Goal: Task Accomplishment & Management: Manage account settings

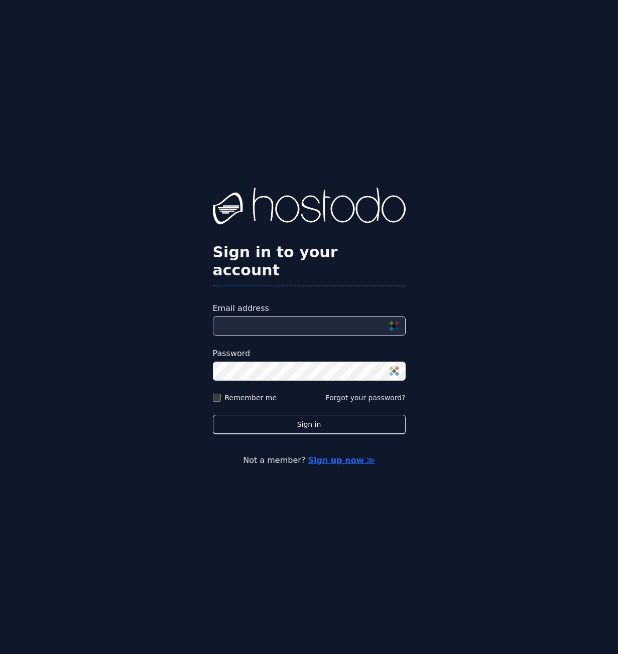
click at [258, 312] on input "Email address" at bounding box center [309, 326] width 193 height 19
type input "**********"
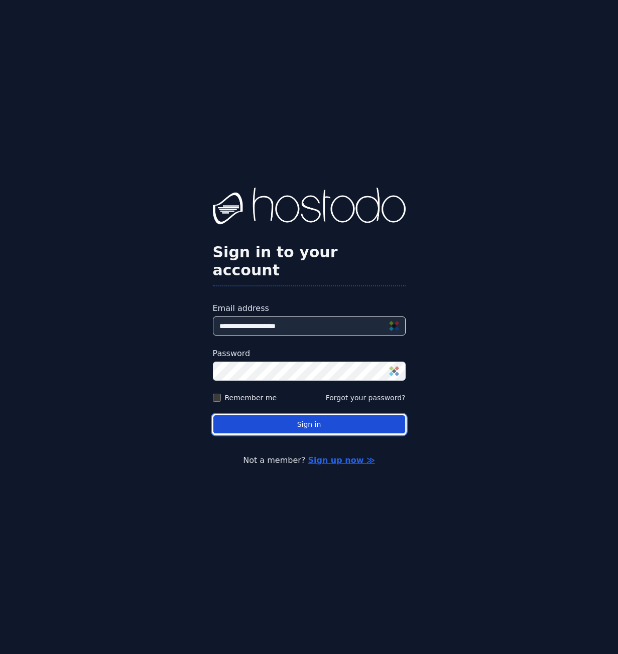
click at [314, 312] on button "Sign in" at bounding box center [309, 425] width 193 height 20
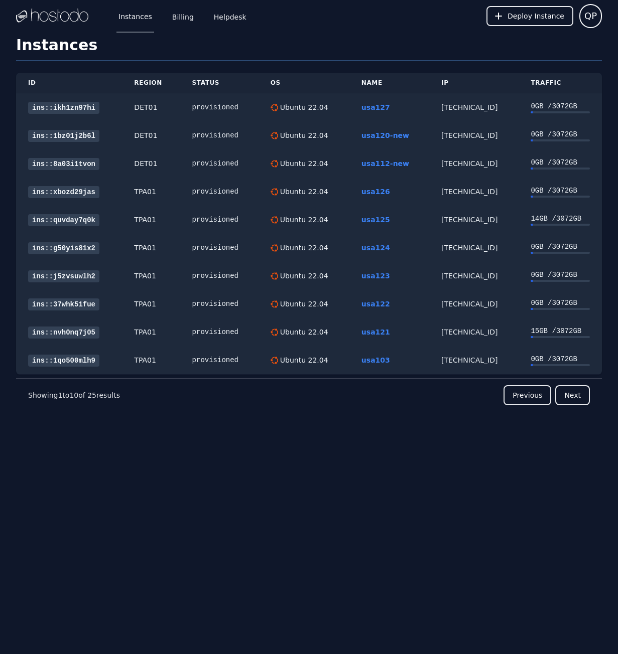
click at [220, 312] on div "Instances Billing Helpdesk Deploy Instance QP Instances SSH Keys Billing Helpde…" at bounding box center [309, 327] width 618 height 654
click at [572, 312] on button "Next" at bounding box center [572, 395] width 35 height 20
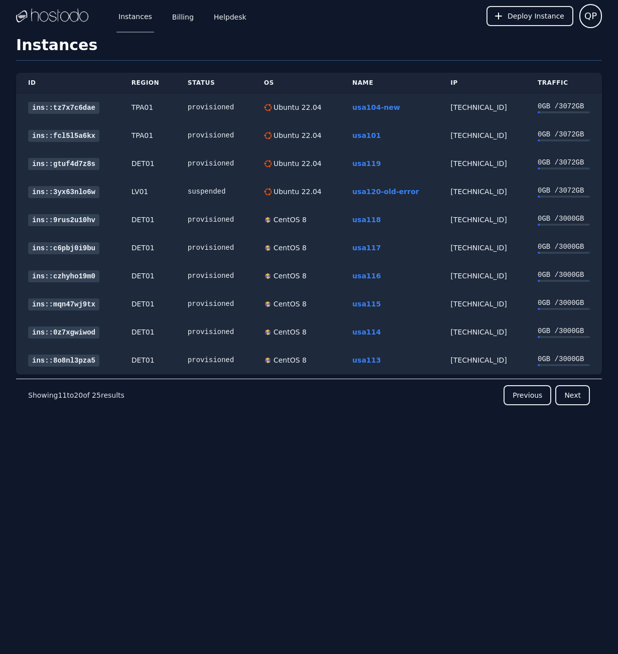
click at [393, 312] on div "Instances Billing Helpdesk Deploy Instance QP Instances SSH Keys Billing Helpde…" at bounding box center [309, 327] width 618 height 654
drag, startPoint x: 573, startPoint y: 401, endPoint x: 564, endPoint y: 405, distance: 9.2
click at [573, 312] on button "Next" at bounding box center [572, 395] width 35 height 20
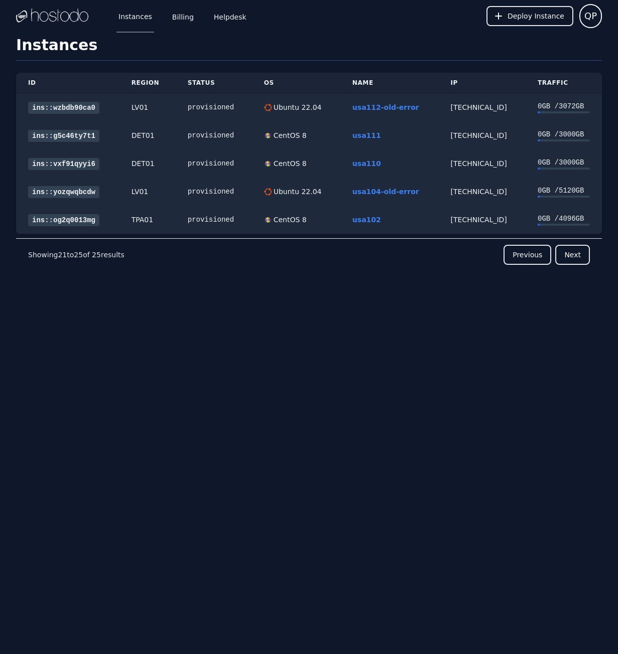
click at [359, 312] on div "Instances Billing Helpdesk Deploy Instance QP Instances SSH Keys Billing Helpde…" at bounding box center [309, 327] width 618 height 654
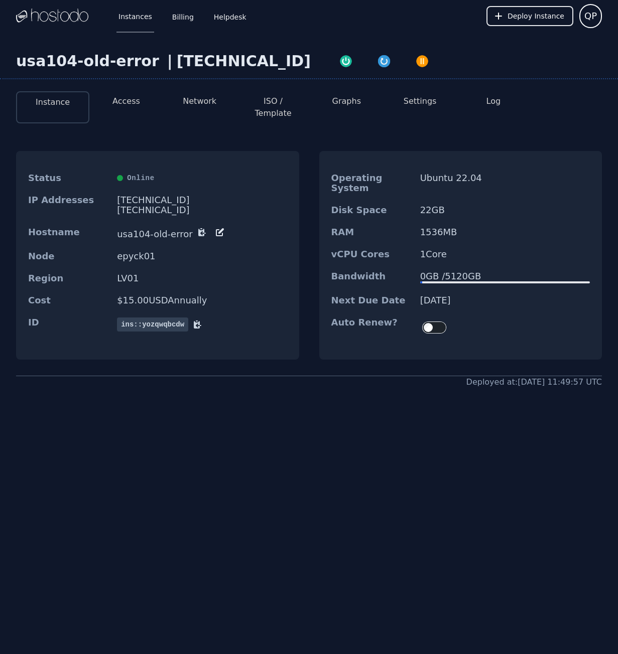
click at [424, 103] on button "Settings" at bounding box center [419, 101] width 33 height 12
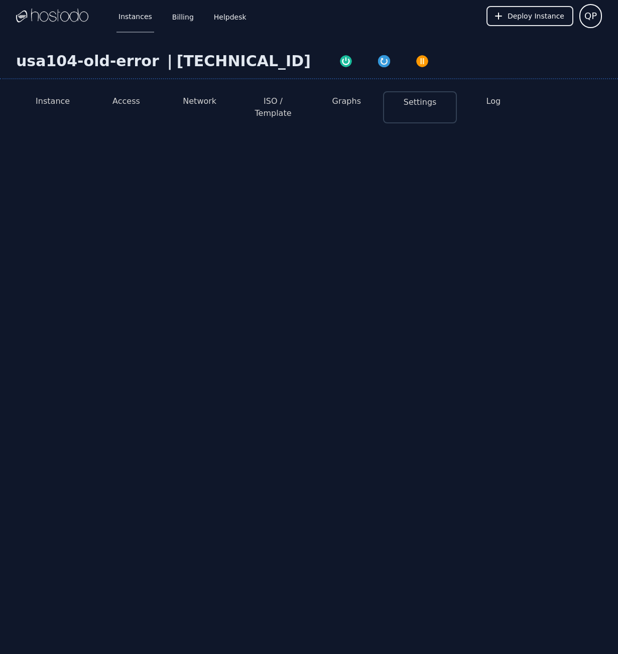
select select "***"
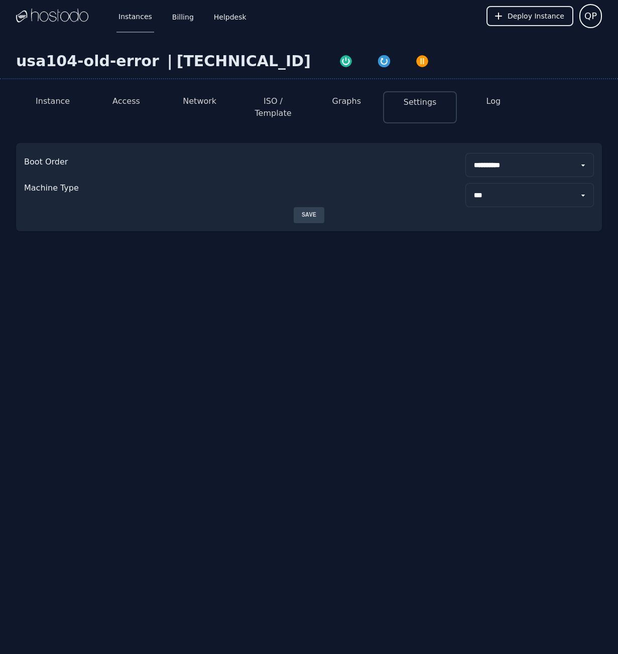
click at [281, 105] on button "ISO / Template" at bounding box center [272, 107] width 57 height 24
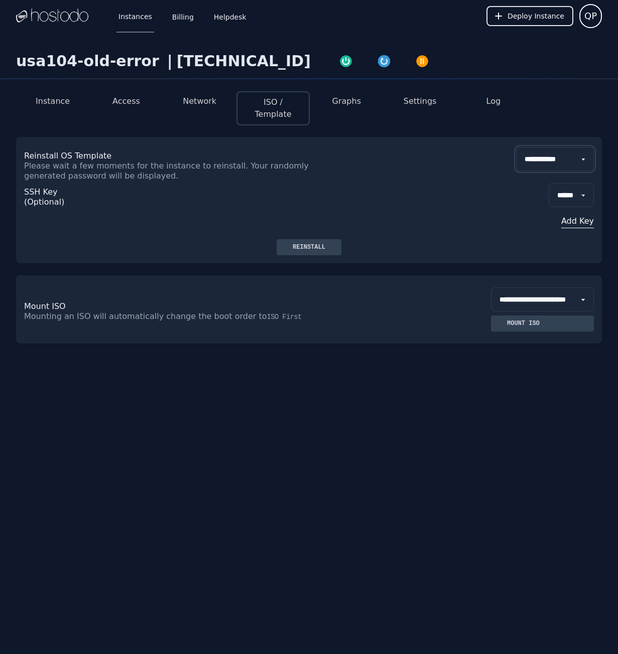
click at [559, 153] on select "**********" at bounding box center [555, 159] width 78 height 24
select select "**"
click at [516, 147] on select "**********" at bounding box center [555, 159] width 78 height 24
click at [410, 181] on div "SSH Key (Optional) ****** Add Key" at bounding box center [308, 210] width 569 height 58
click at [309, 243] on div "Reinstall" at bounding box center [308, 247] width 49 height 8
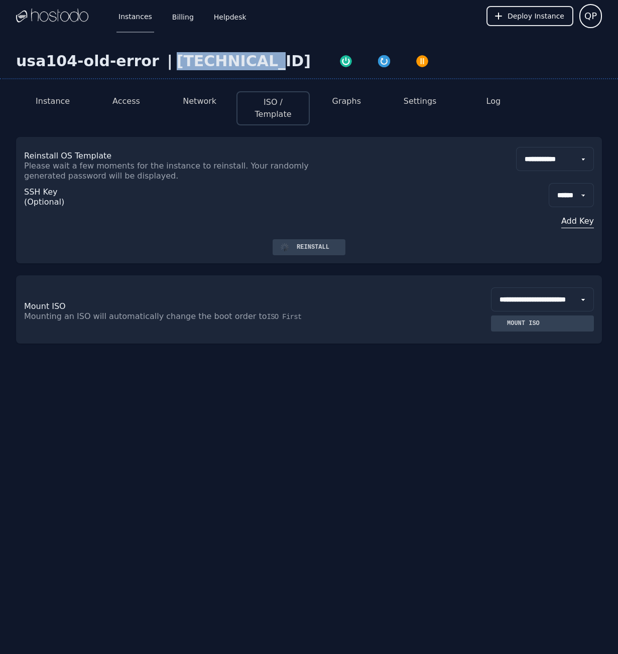
drag, startPoint x: 232, startPoint y: 63, endPoint x: 155, endPoint y: 65, distance: 77.3
click at [177, 65] on div "66.187.4.23" at bounding box center [244, 61] width 134 height 18
copy div "66.187.4.23"
click at [44, 101] on button "Instance" at bounding box center [53, 101] width 34 height 12
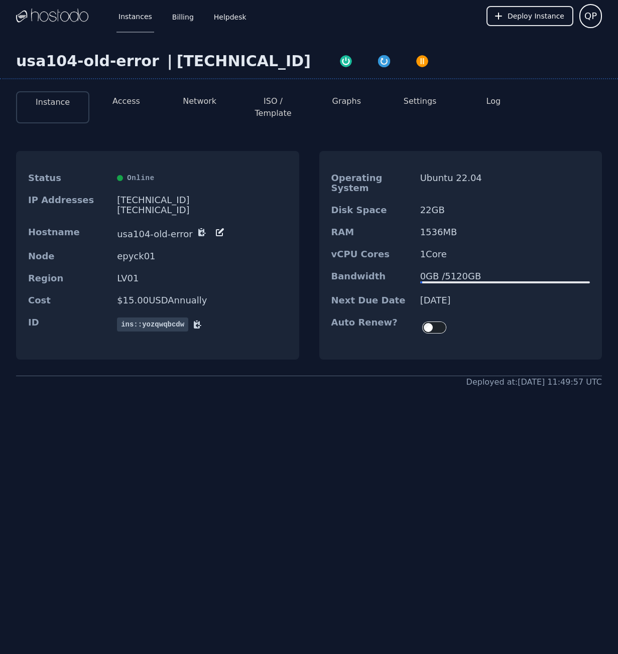
click at [131, 99] on button "Access" at bounding box center [126, 101] width 28 height 12
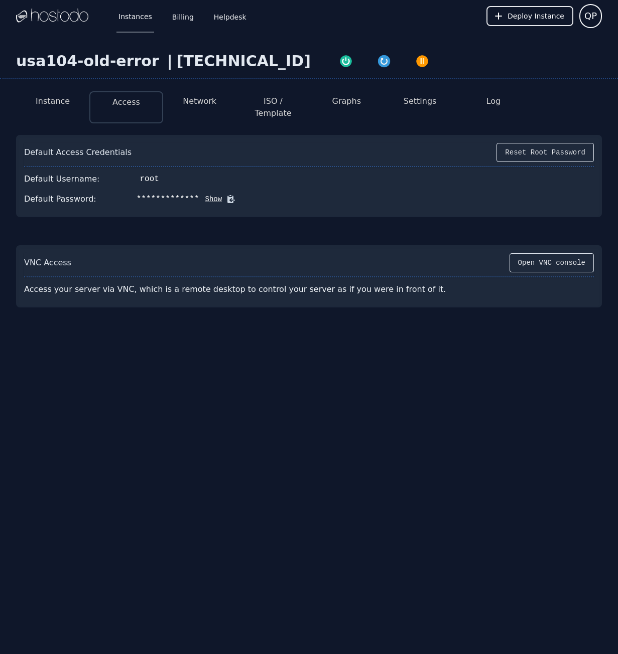
click at [199, 194] on button "Show" at bounding box center [210, 199] width 23 height 10
click at [242, 196] on icon at bounding box center [246, 200] width 8 height 8
click at [205, 101] on button "Network" at bounding box center [200, 101] width 34 height 12
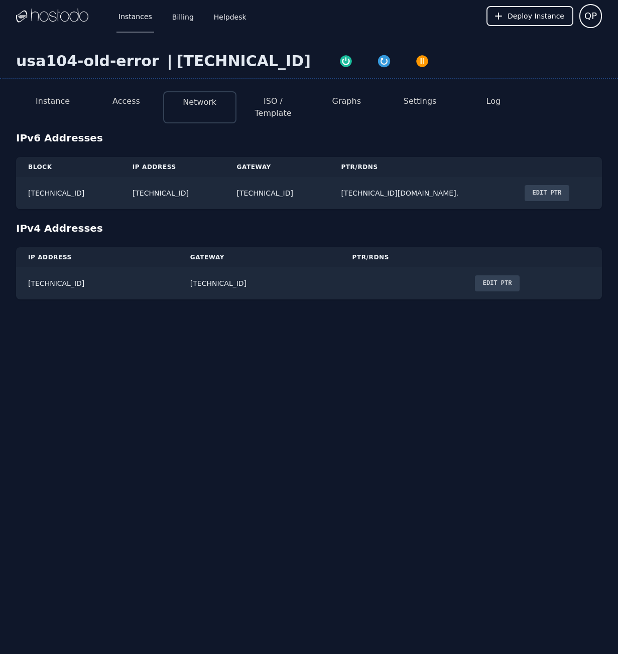
click at [59, 96] on button "Instance" at bounding box center [53, 101] width 34 height 12
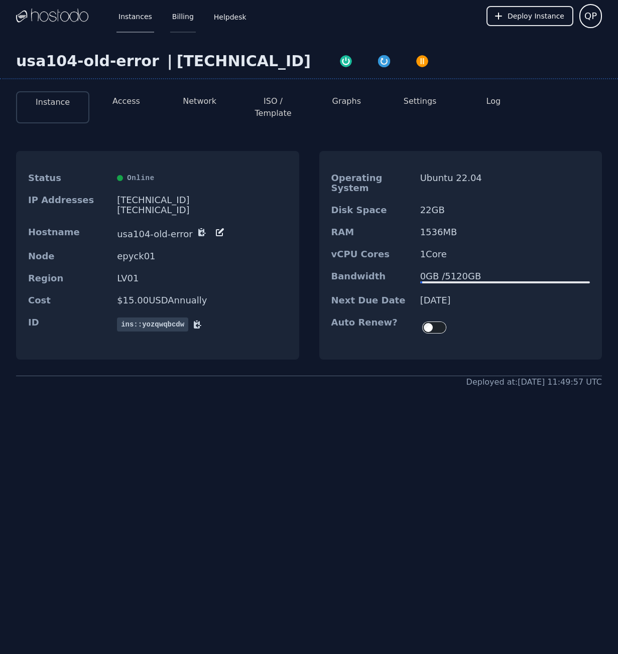
click at [181, 21] on link "Billing" at bounding box center [183, 15] width 26 height 33
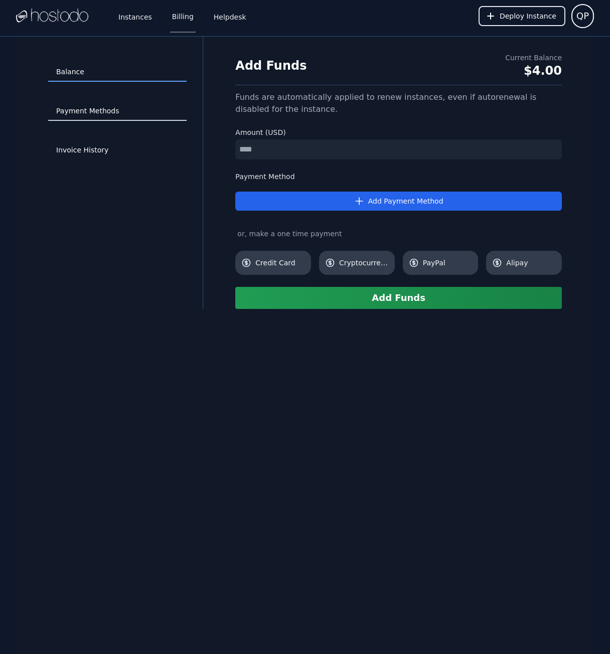
click at [96, 118] on link "Payment Methods" at bounding box center [117, 111] width 138 height 19
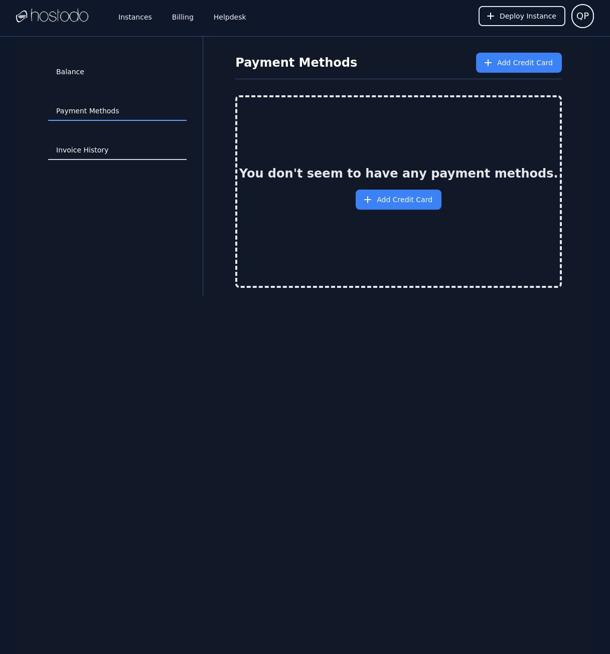
click at [90, 146] on link "Invoice History" at bounding box center [117, 150] width 138 height 19
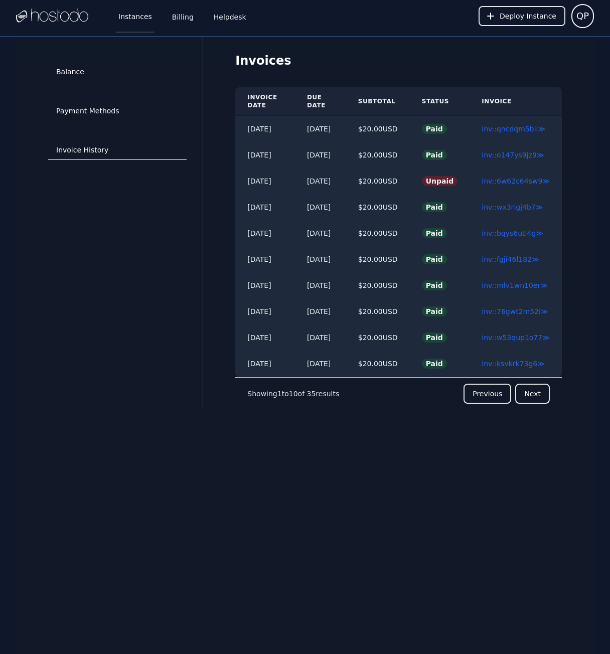
click at [127, 19] on link "Instances" at bounding box center [135, 15] width 38 height 33
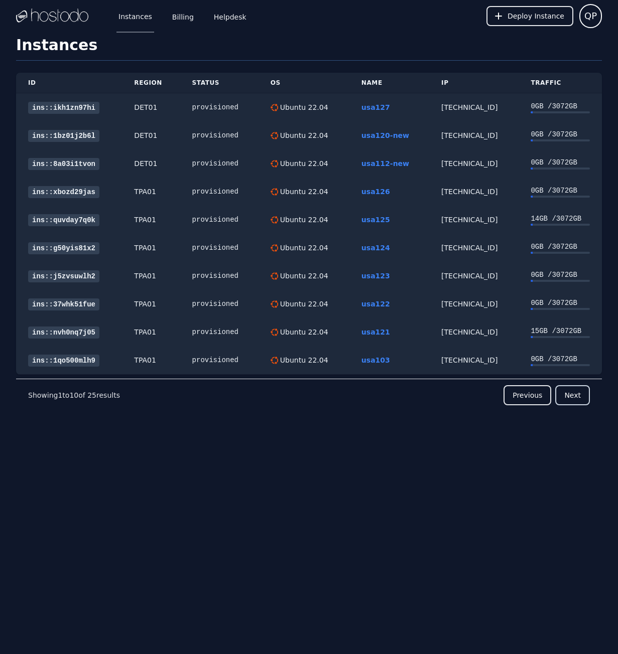
click at [571, 389] on button "Next" at bounding box center [572, 395] width 35 height 20
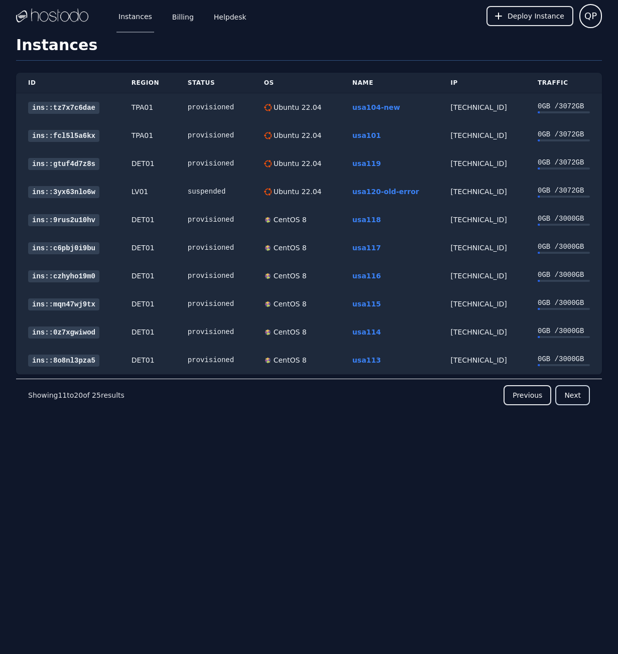
click at [579, 400] on button "Next" at bounding box center [572, 395] width 35 height 20
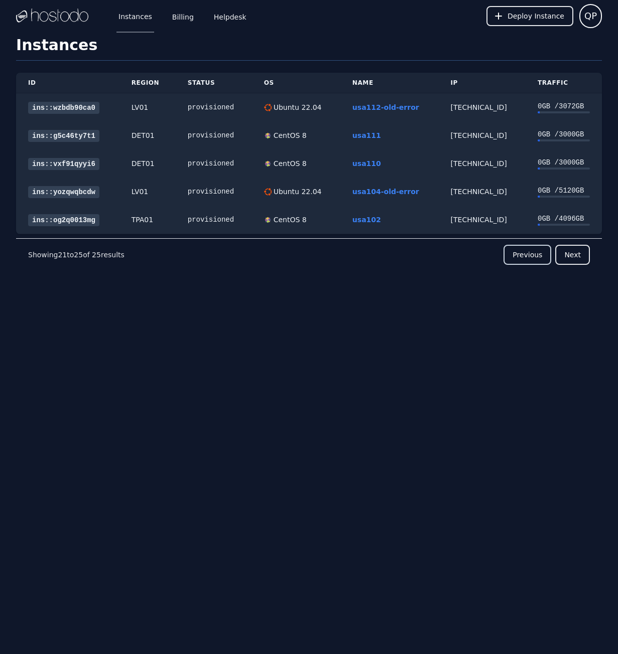
click at [527, 261] on button "Previous" at bounding box center [527, 255] width 48 height 20
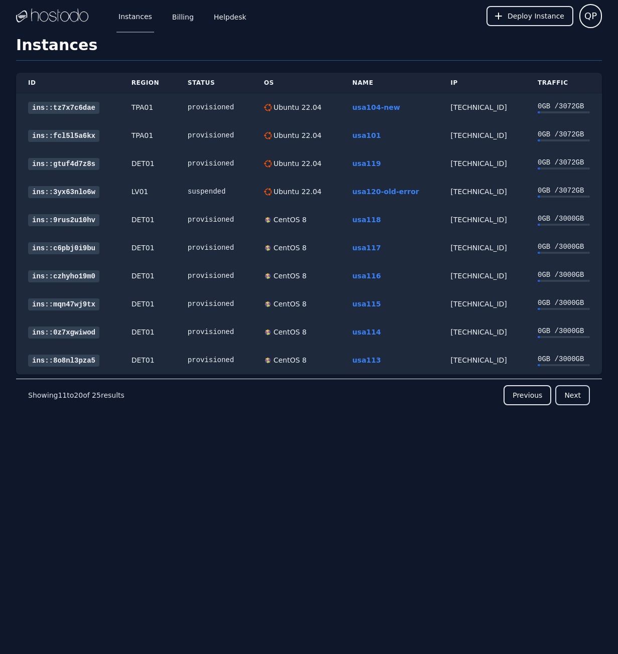
click at [576, 398] on button "Next" at bounding box center [572, 395] width 35 height 20
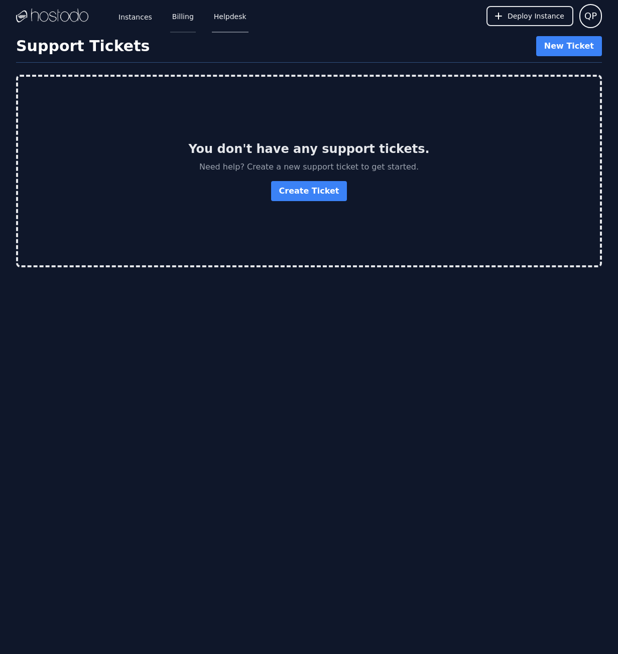
click at [182, 16] on link "Billing" at bounding box center [183, 15] width 26 height 33
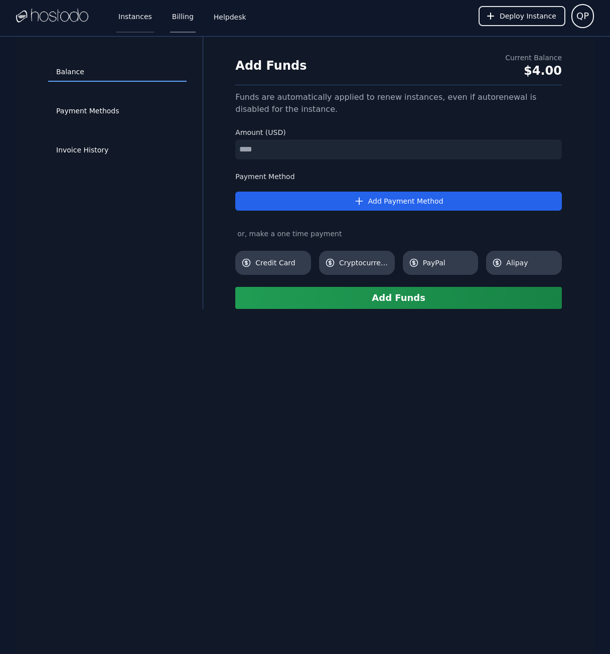
click at [141, 24] on link "Instances" at bounding box center [135, 15] width 38 height 33
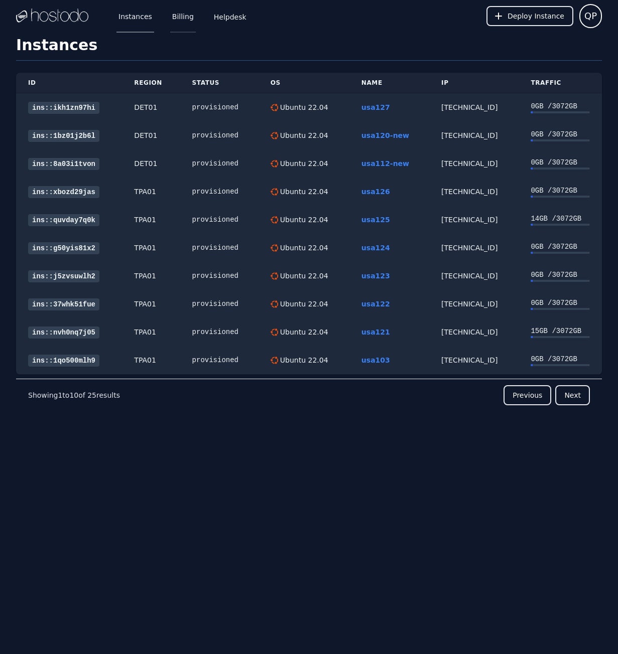
click at [188, 19] on link "Billing" at bounding box center [183, 15] width 26 height 33
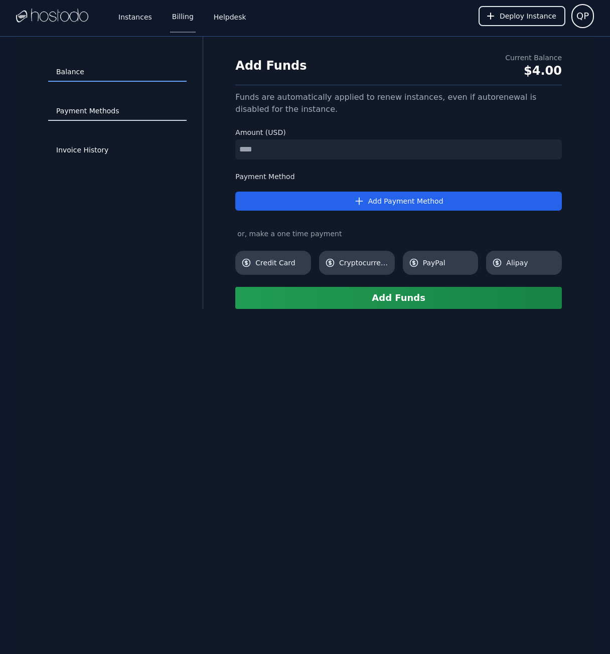
click at [113, 114] on link "Payment Methods" at bounding box center [117, 111] width 138 height 19
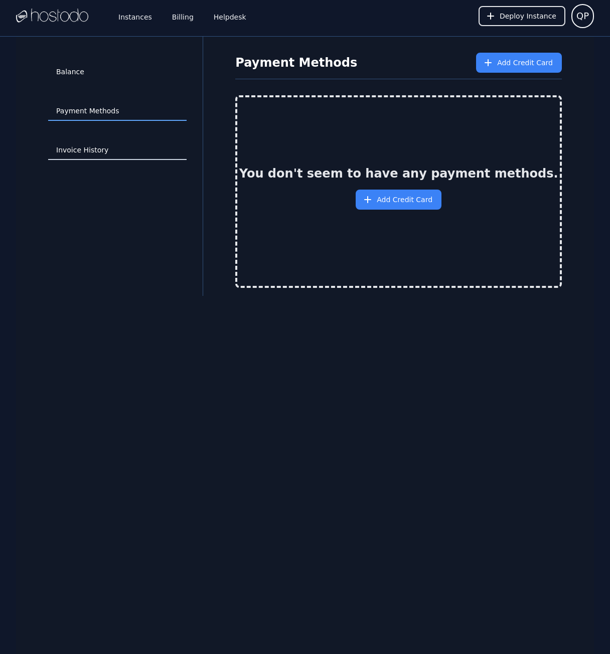
click at [107, 151] on link "Invoice History" at bounding box center [117, 150] width 138 height 19
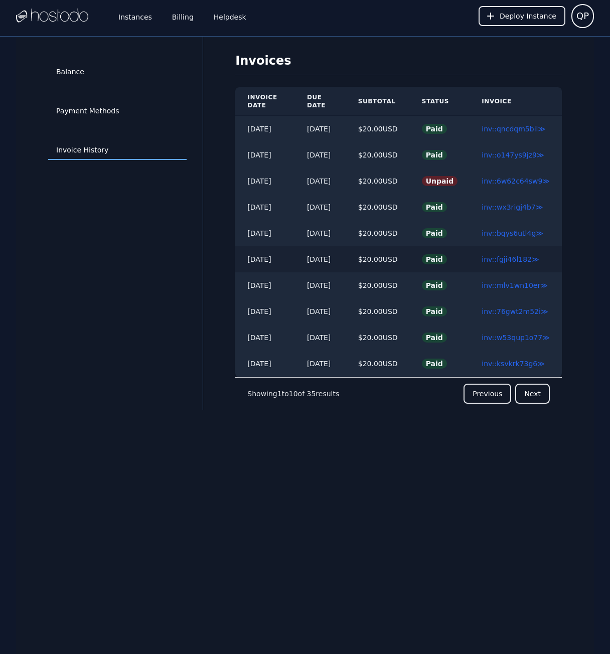
scroll to position [37, 0]
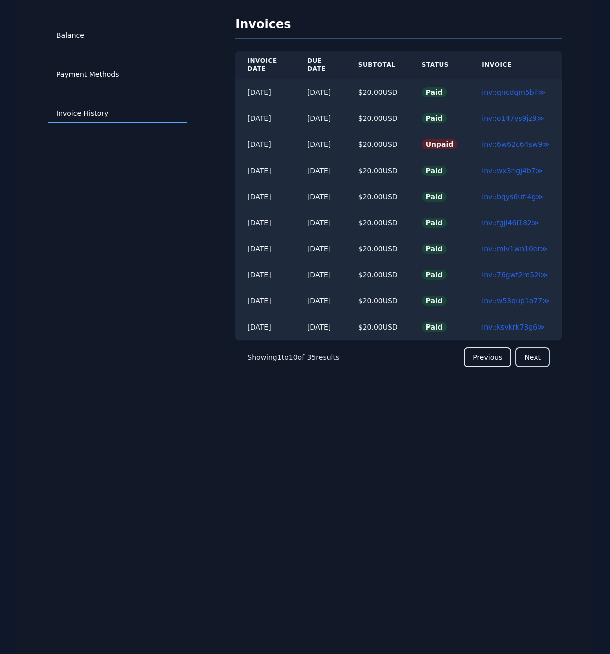
click at [533, 360] on button "Next" at bounding box center [532, 357] width 35 height 20
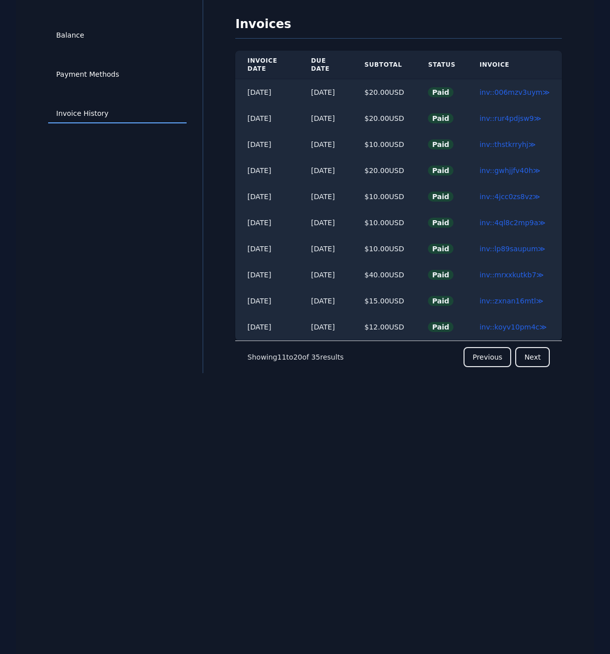
click at [533, 360] on nav "Showing 11 to 20 of 35 results Previous Next" at bounding box center [398, 357] width 327 height 33
click at [533, 353] on button "Next" at bounding box center [532, 357] width 35 height 20
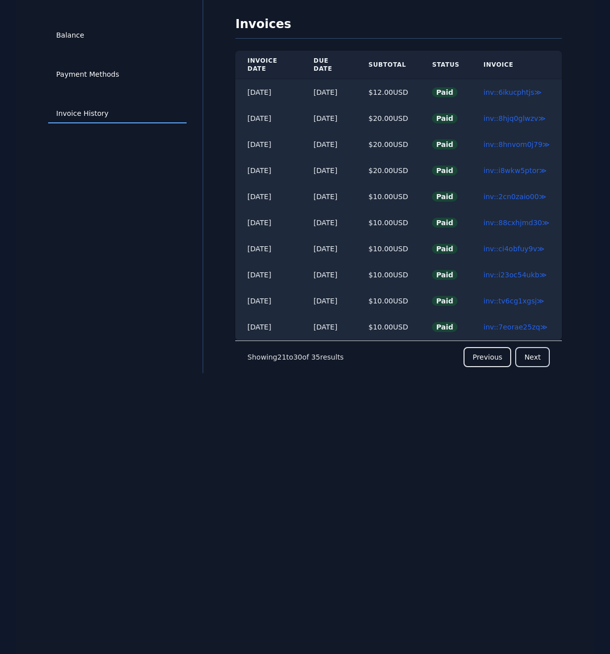
click at [533, 353] on button "Next" at bounding box center [532, 357] width 35 height 20
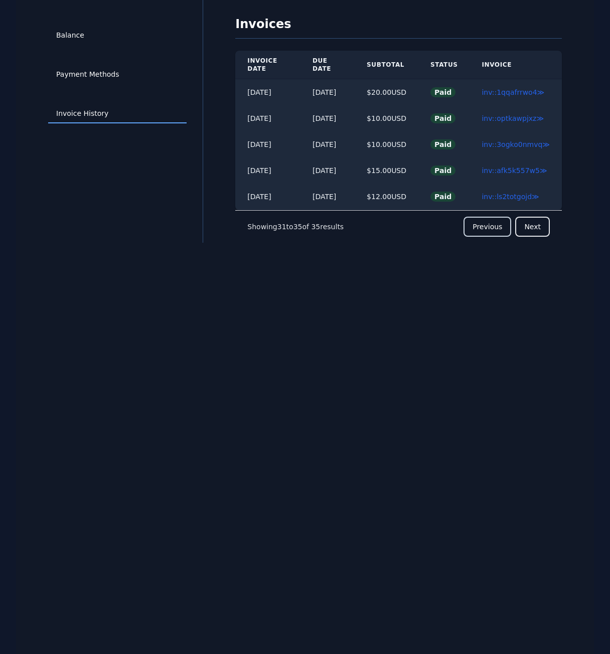
click at [488, 220] on button "Previous" at bounding box center [488, 227] width 48 height 20
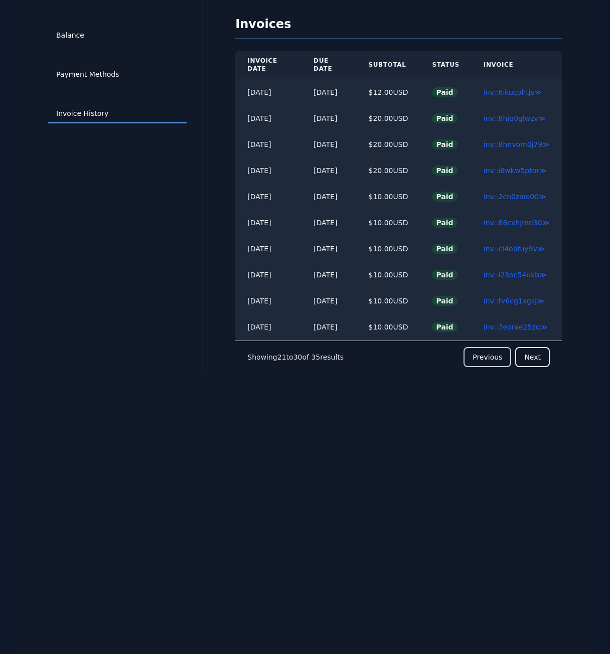
click at [497, 349] on button "Previous" at bounding box center [488, 357] width 48 height 20
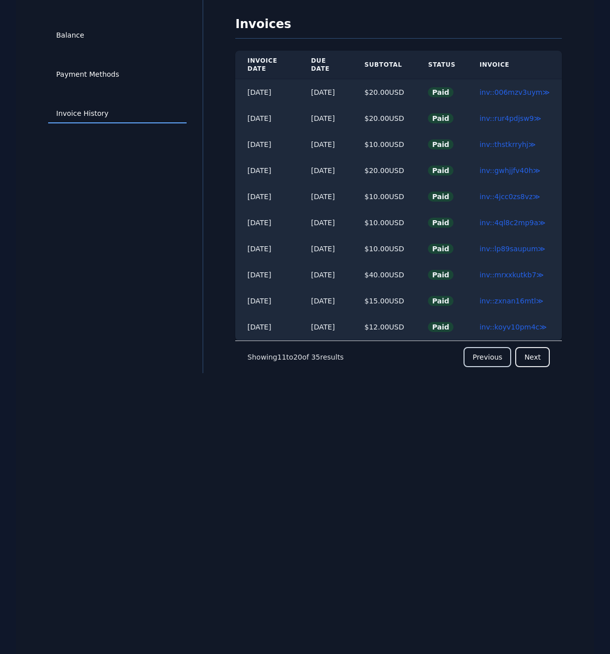
click at [497, 349] on button "Previous" at bounding box center [488, 357] width 48 height 20
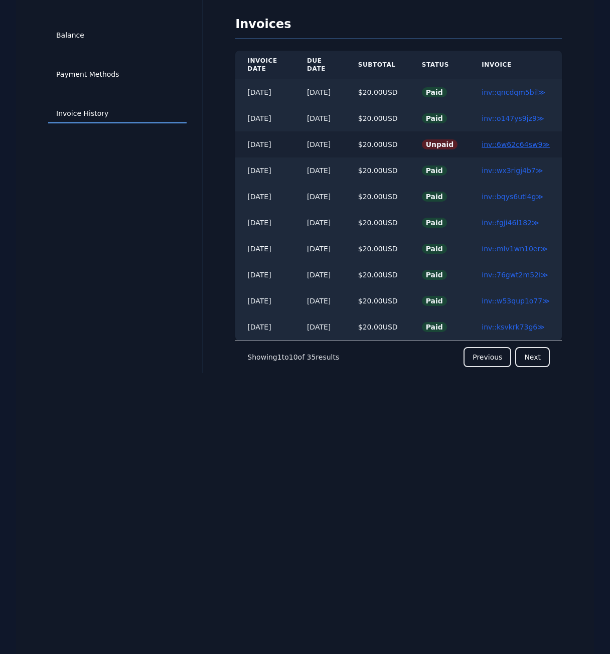
click at [524, 147] on link "inv::6w62c64sw9 ≫" at bounding box center [516, 144] width 68 height 8
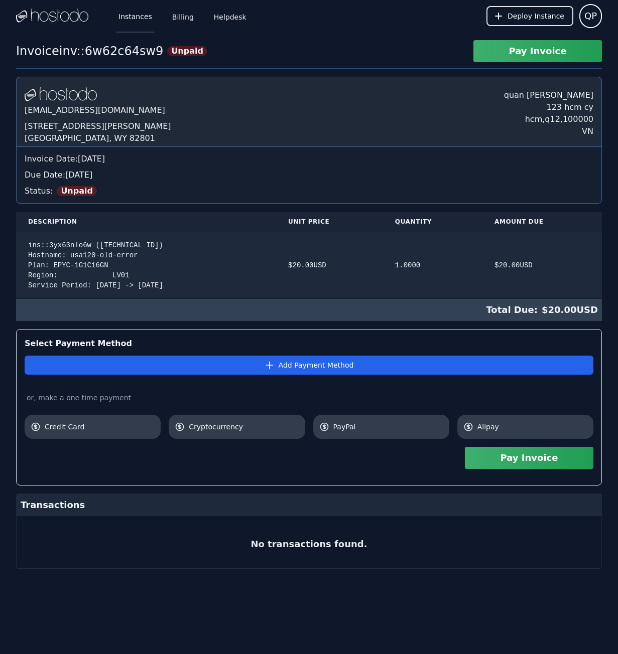
click at [136, 13] on link "Instances" at bounding box center [135, 15] width 38 height 33
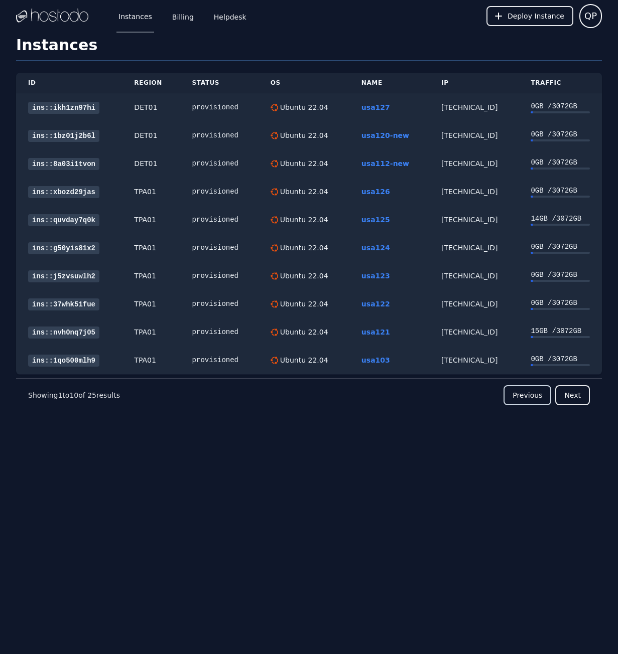
click at [528, 392] on button "Previous" at bounding box center [527, 395] width 48 height 20
click at [525, 398] on button "Previous" at bounding box center [527, 395] width 48 height 20
click at [523, 390] on button "Previous" at bounding box center [527, 395] width 48 height 20
click at [529, 396] on button "Previous" at bounding box center [527, 395] width 48 height 20
click at [535, 396] on button "Previous" at bounding box center [527, 395] width 48 height 20
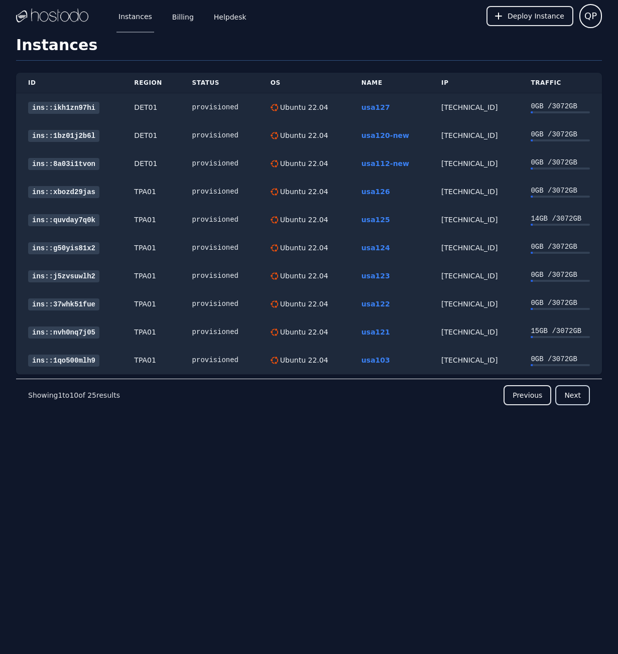
click at [574, 394] on button "Next" at bounding box center [572, 395] width 35 height 20
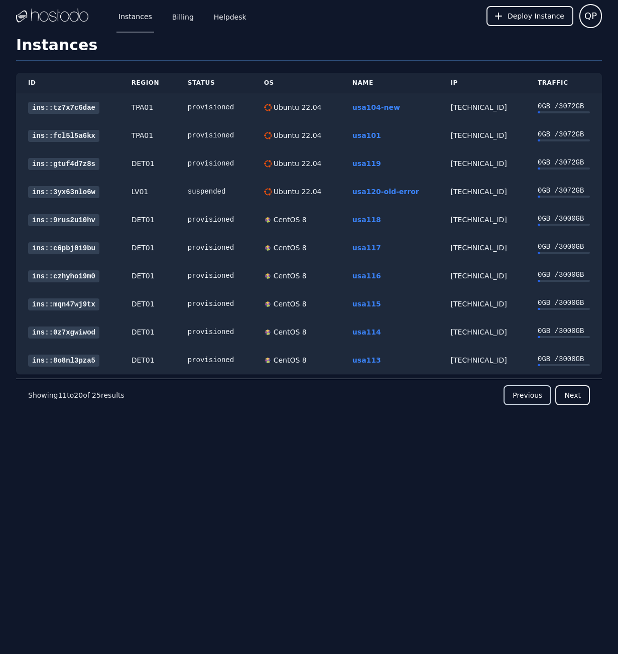
click at [539, 400] on button "Previous" at bounding box center [527, 395] width 48 height 20
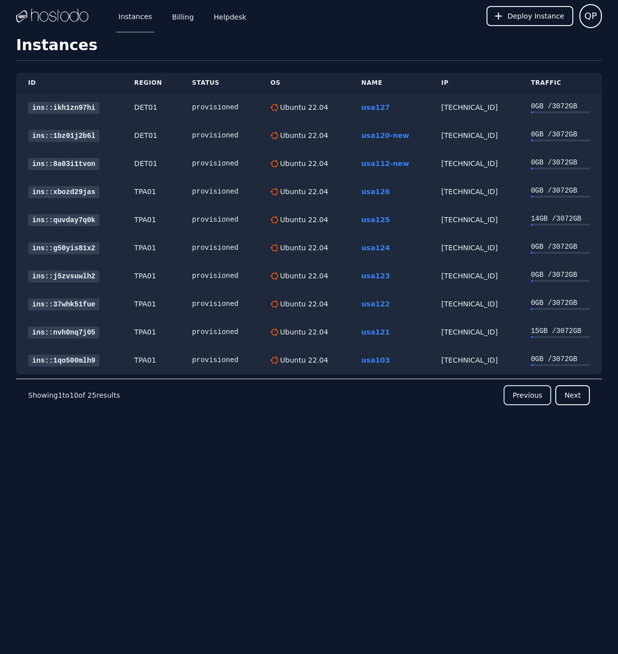
click at [528, 397] on button "Previous" at bounding box center [527, 395] width 48 height 20
click at [573, 393] on button "Next" at bounding box center [572, 395] width 35 height 20
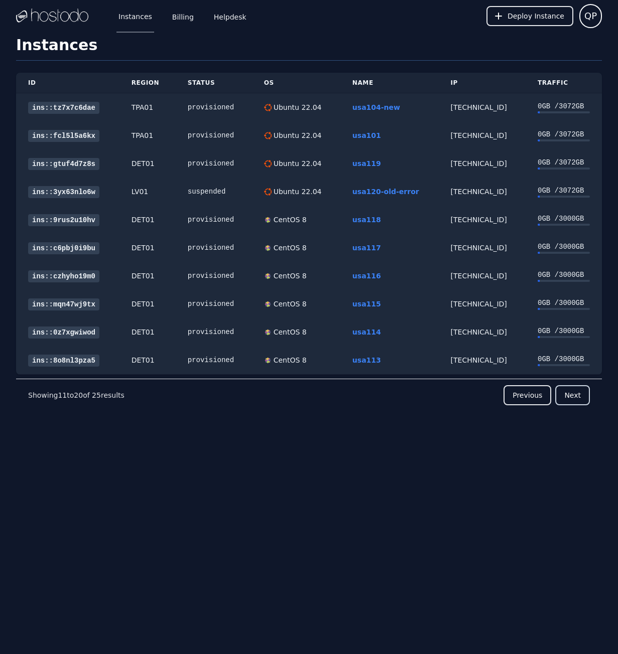
click at [570, 400] on button "Next" at bounding box center [572, 395] width 35 height 20
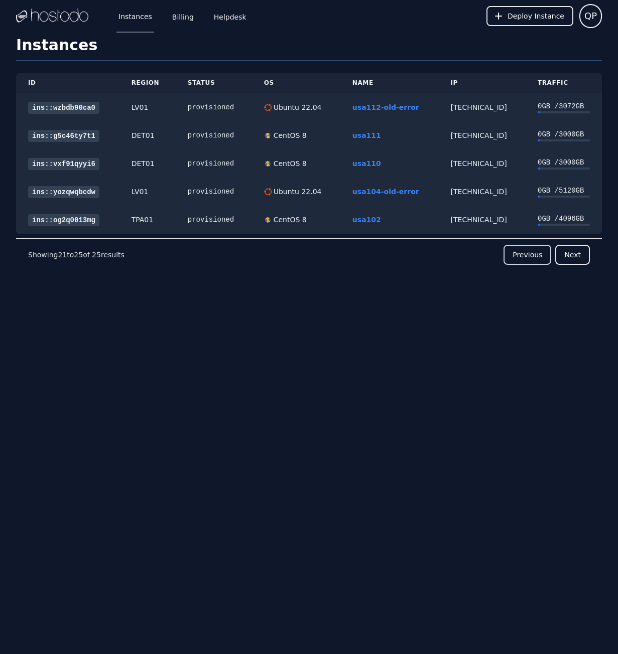
click at [528, 249] on button "Previous" at bounding box center [527, 255] width 48 height 20
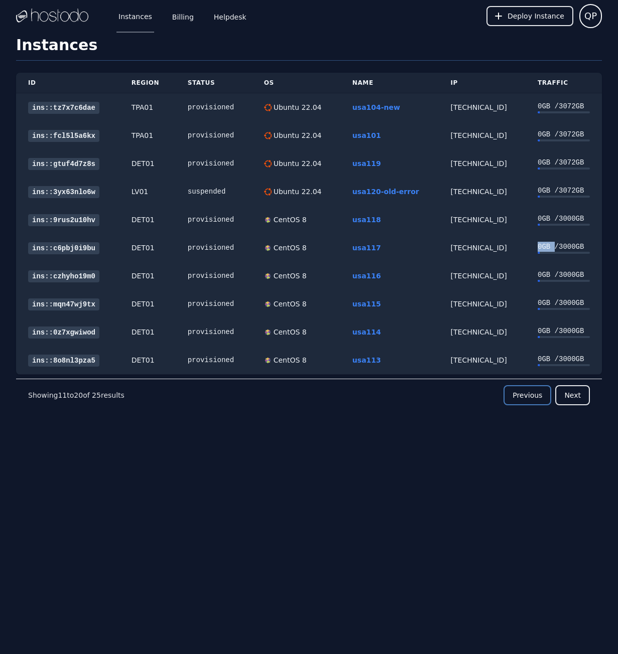
click at [537, 249] on div "0 GB / 3000 GB" at bounding box center [563, 247] width 52 height 10
click at [533, 392] on button "Previous" at bounding box center [527, 395] width 48 height 20
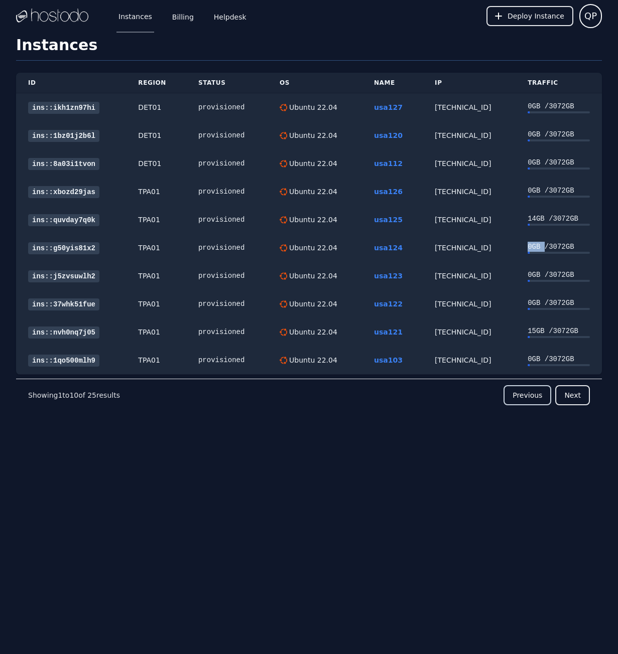
click at [530, 390] on button "Previous" at bounding box center [527, 395] width 48 height 20
click at [527, 386] on button "Previous" at bounding box center [527, 395] width 48 height 20
click at [525, 396] on button "Previous" at bounding box center [527, 395] width 48 height 20
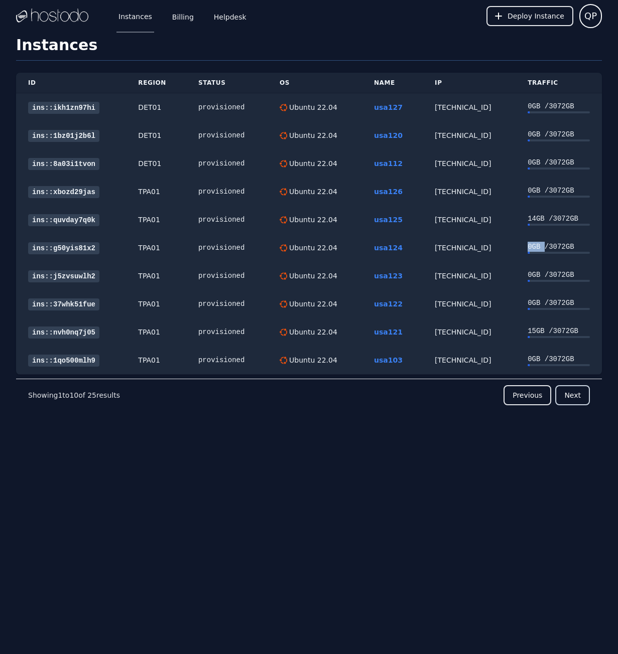
click at [577, 399] on button "Next" at bounding box center [572, 395] width 35 height 20
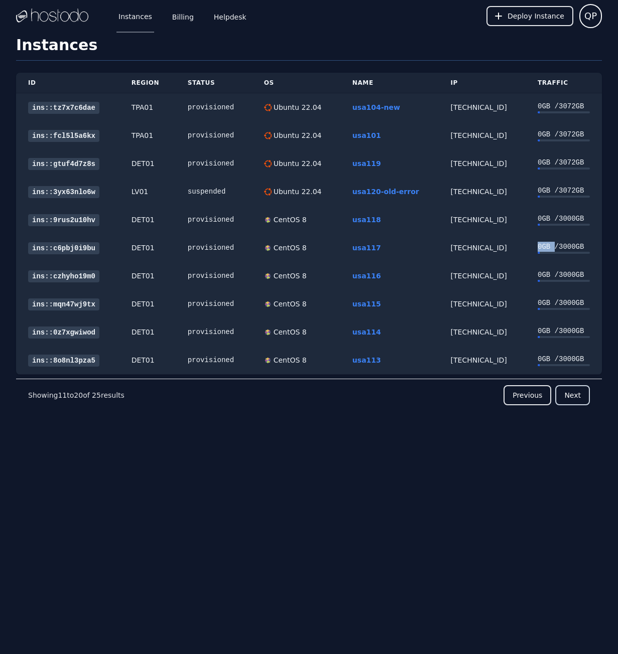
click at [567, 395] on button "Next" at bounding box center [572, 395] width 35 height 20
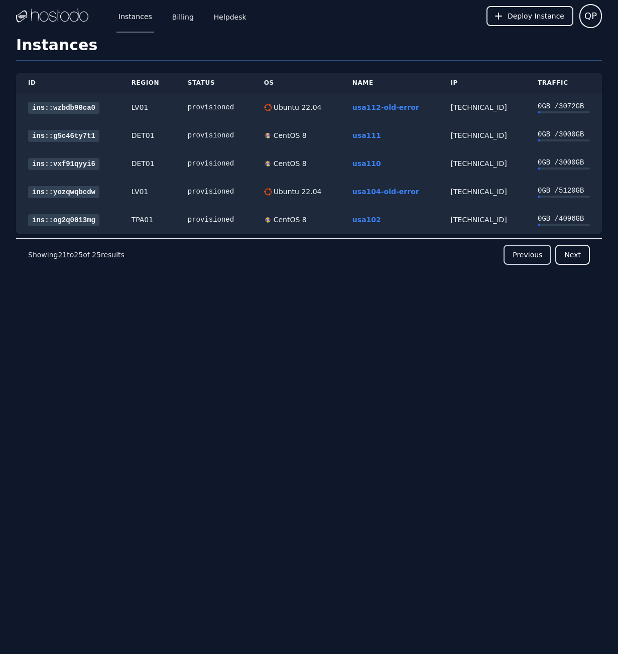
click at [522, 253] on button "Previous" at bounding box center [527, 255] width 48 height 20
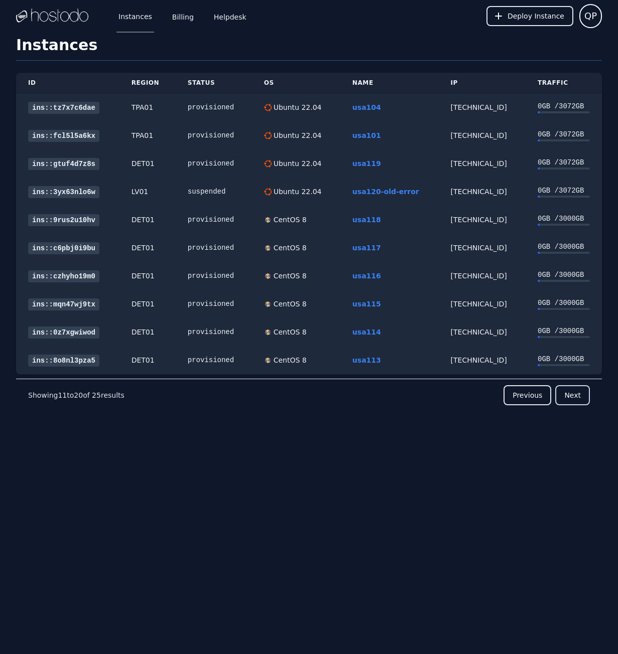
click at [574, 399] on button "Next" at bounding box center [572, 395] width 35 height 20
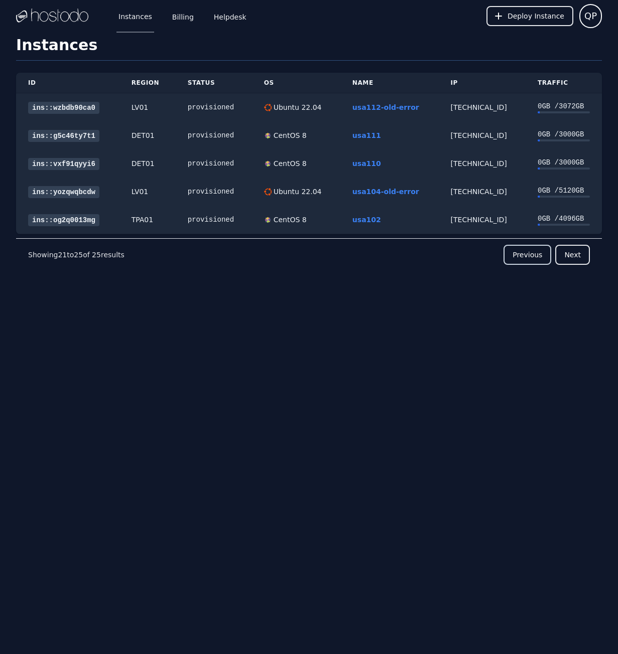
click at [540, 255] on button "Previous" at bounding box center [527, 255] width 48 height 20
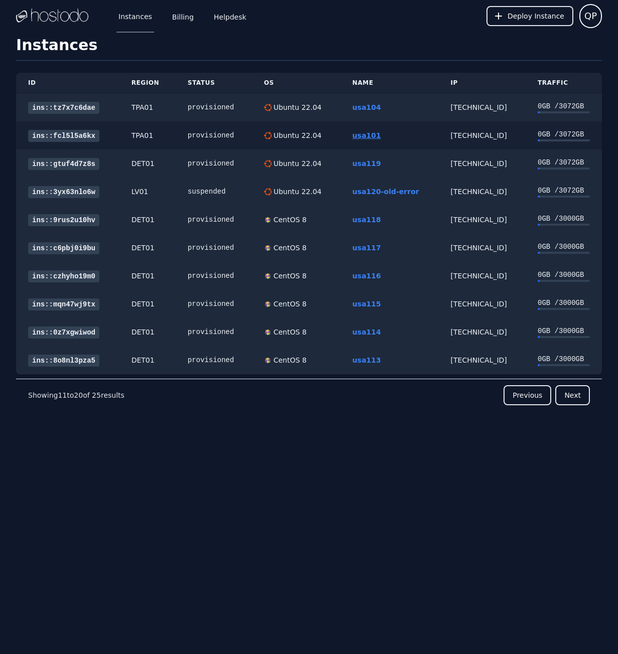
click at [368, 135] on link "usa101" at bounding box center [366, 135] width 29 height 8
click at [573, 396] on button "Next" at bounding box center [572, 395] width 35 height 20
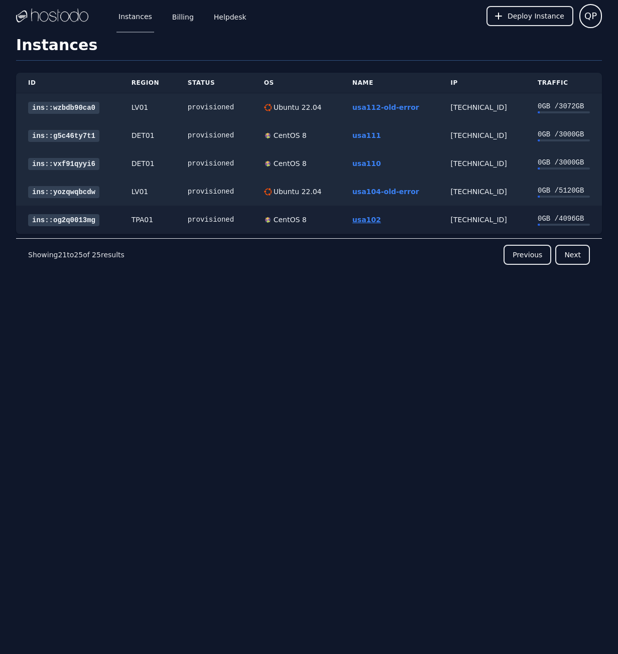
click at [374, 218] on link "usa102" at bounding box center [366, 220] width 29 height 8
click at [530, 258] on button "Previous" at bounding box center [527, 255] width 48 height 20
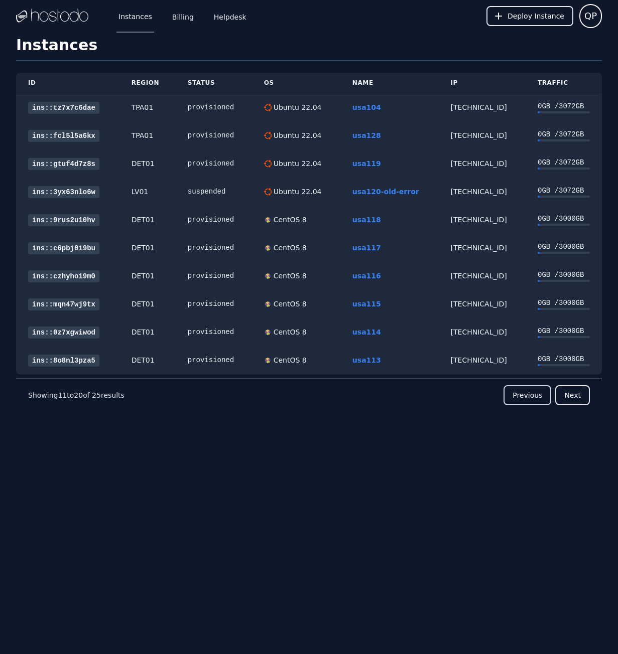
click at [525, 393] on button "Previous" at bounding box center [527, 395] width 48 height 20
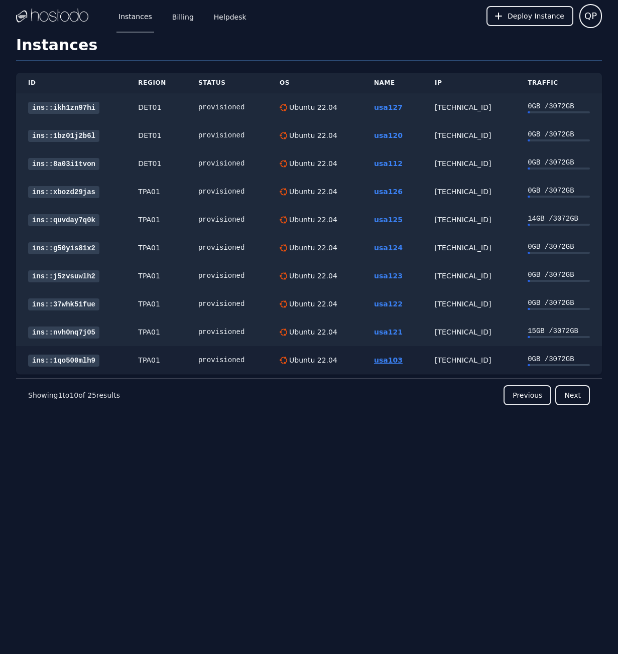
click at [391, 358] on link "usa103" at bounding box center [388, 360] width 29 height 8
click at [527, 400] on button "Previous" at bounding box center [527, 395] width 48 height 20
click at [571, 393] on button "Next" at bounding box center [572, 395] width 35 height 20
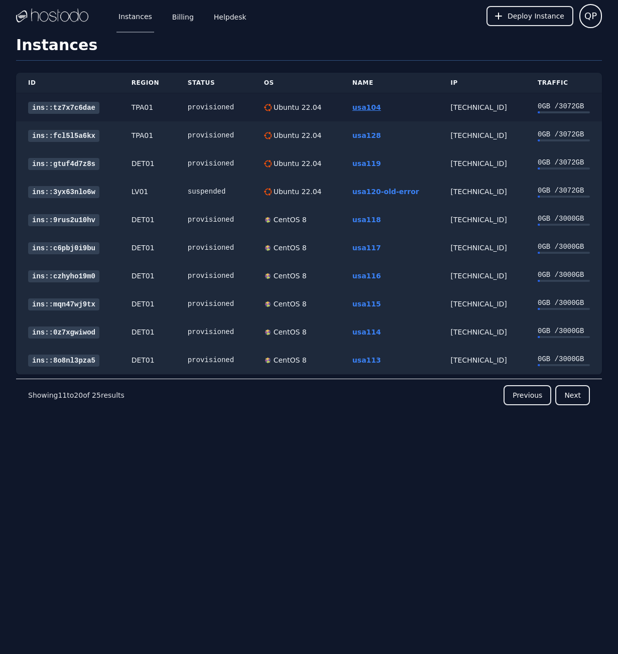
click at [371, 107] on link "usa104" at bounding box center [366, 107] width 29 height 8
click at [371, 331] on link "usa114" at bounding box center [366, 332] width 29 height 8
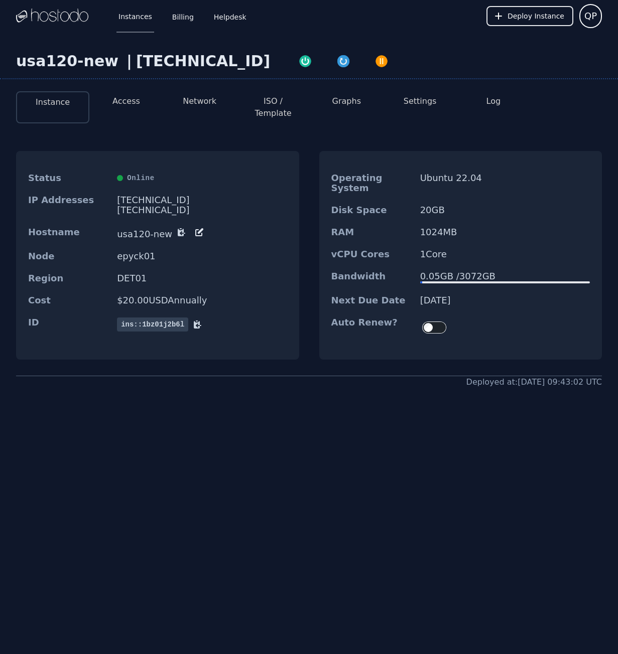
click at [195, 227] on icon at bounding box center [199, 232] width 10 height 10
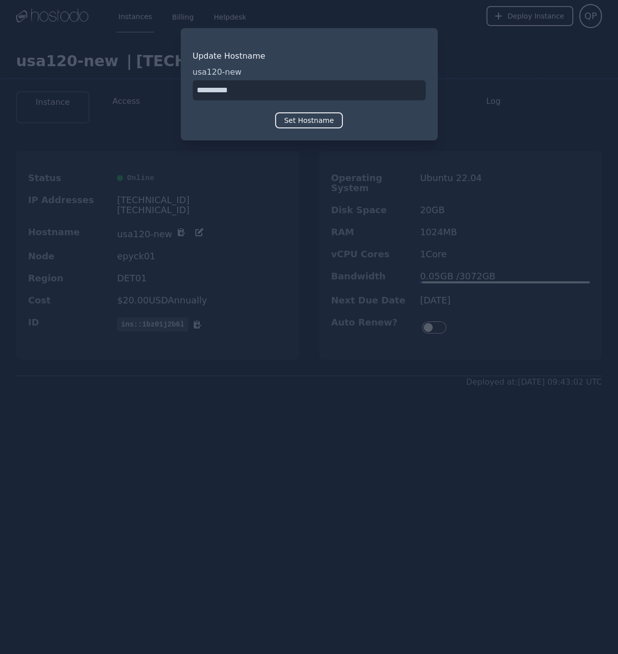
click at [233, 88] on input "input" at bounding box center [309, 90] width 233 height 20
type input "******"
click at [313, 118] on button "Set Hostname" at bounding box center [309, 120] width 68 height 16
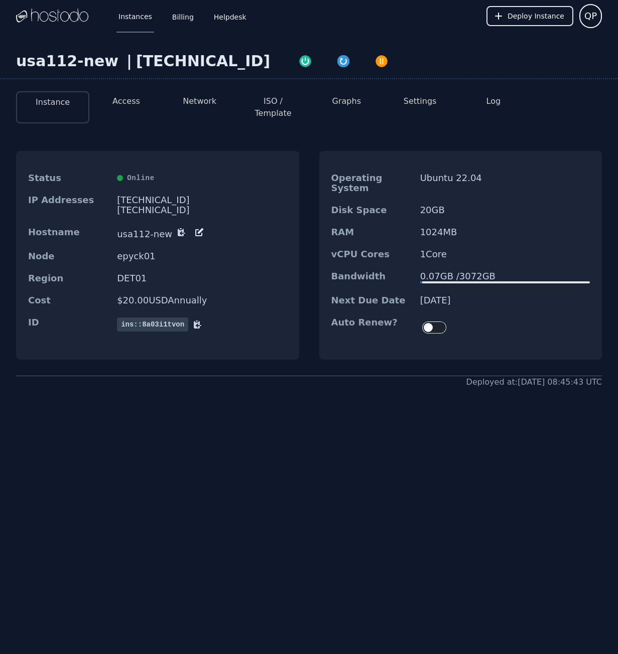
click at [194, 227] on icon at bounding box center [199, 232] width 10 height 10
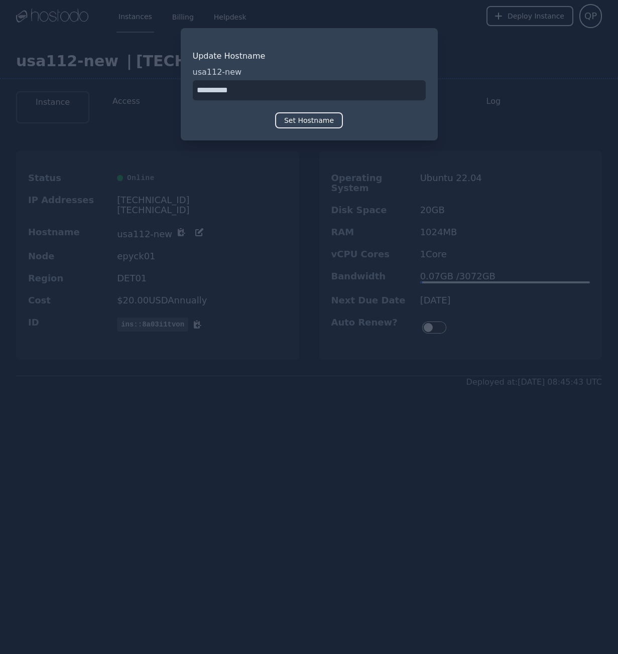
click at [233, 94] on input "input" at bounding box center [309, 90] width 233 height 20
drag, startPoint x: 233, startPoint y: 94, endPoint x: 239, endPoint y: 98, distance: 7.0
click at [233, 95] on input "input" at bounding box center [309, 90] width 233 height 20
type input "******"
click at [330, 123] on button "Set Hostname" at bounding box center [309, 120] width 68 height 16
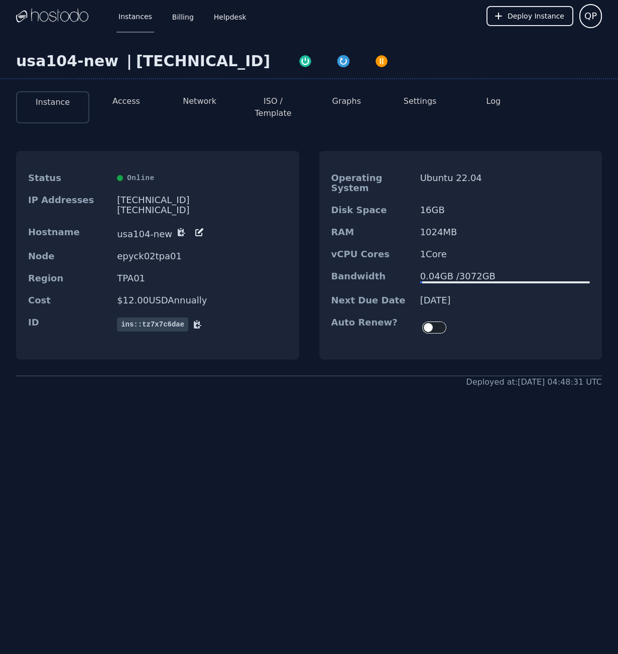
click at [194, 227] on icon at bounding box center [199, 232] width 10 height 10
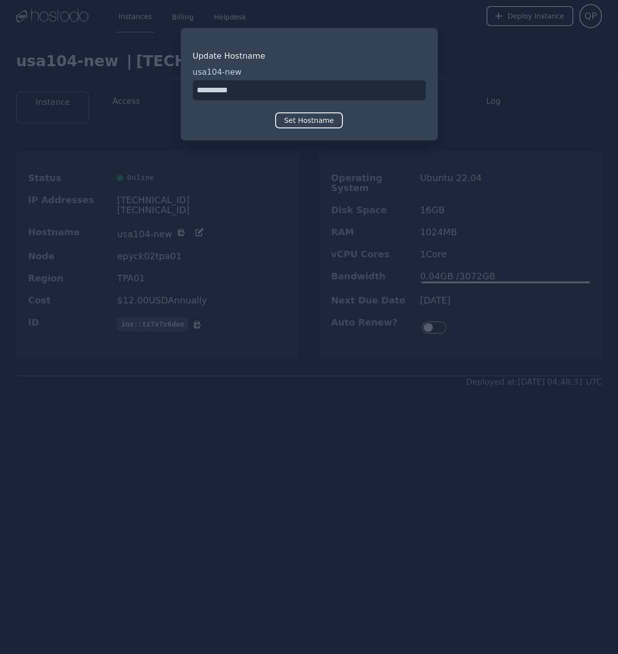
click at [237, 91] on input "input" at bounding box center [309, 90] width 233 height 20
type input "******"
click at [316, 125] on button "Set Hostname" at bounding box center [309, 120] width 68 height 16
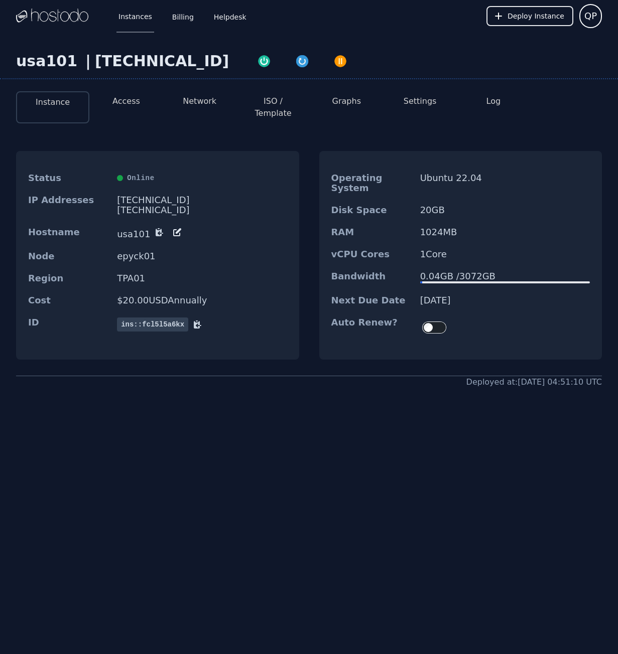
click at [172, 227] on icon at bounding box center [177, 232] width 10 height 10
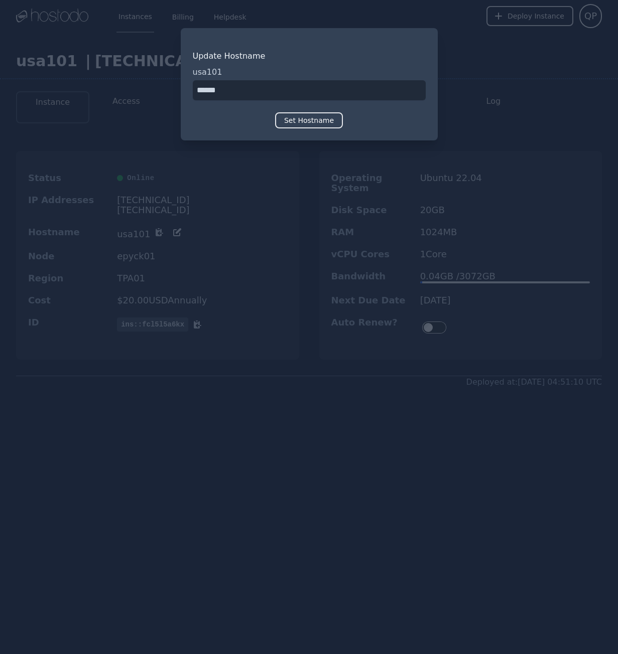
click at [252, 92] on input "input" at bounding box center [309, 90] width 233 height 20
type input "******"
click at [321, 127] on button "Set Hostname" at bounding box center [309, 120] width 68 height 16
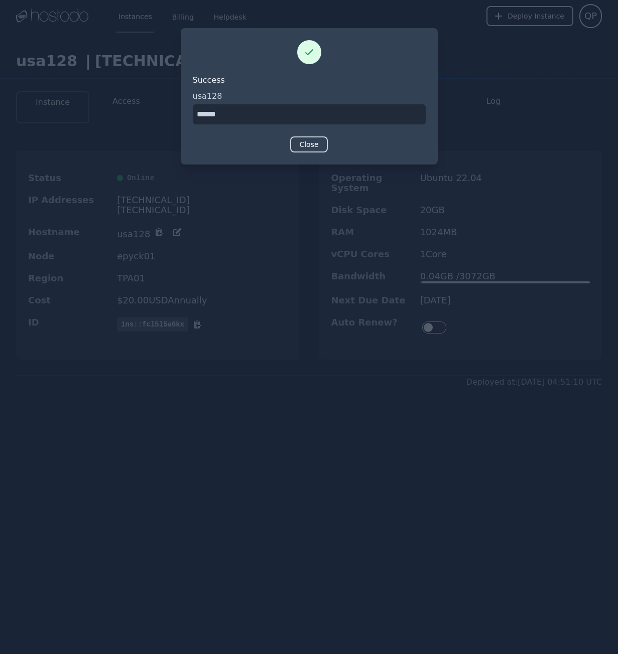
click at [313, 145] on button "Close" at bounding box center [308, 144] width 37 height 16
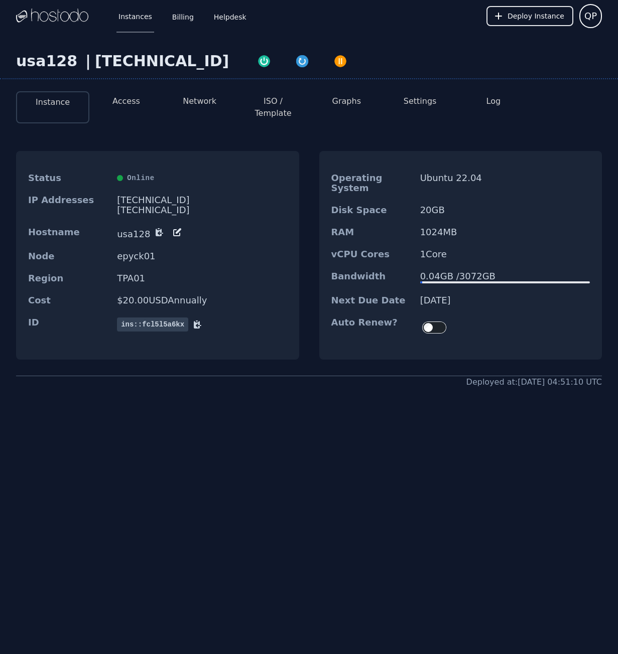
click at [424, 101] on button "Settings" at bounding box center [419, 101] width 33 height 12
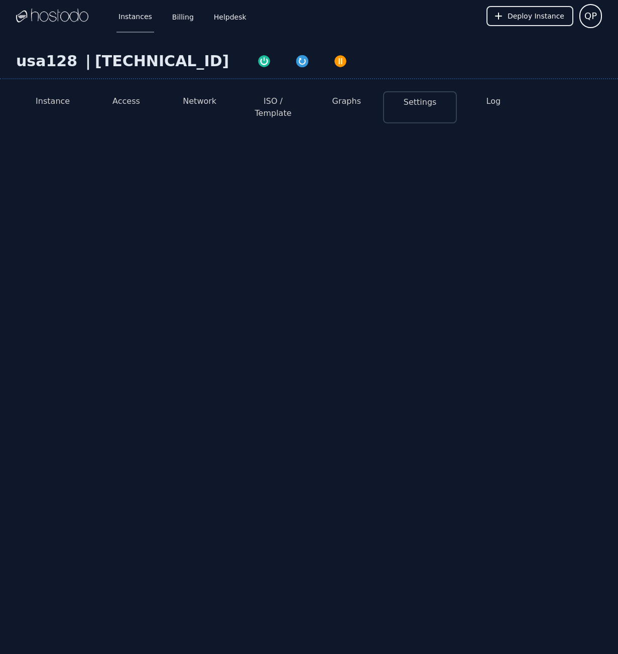
select select "***"
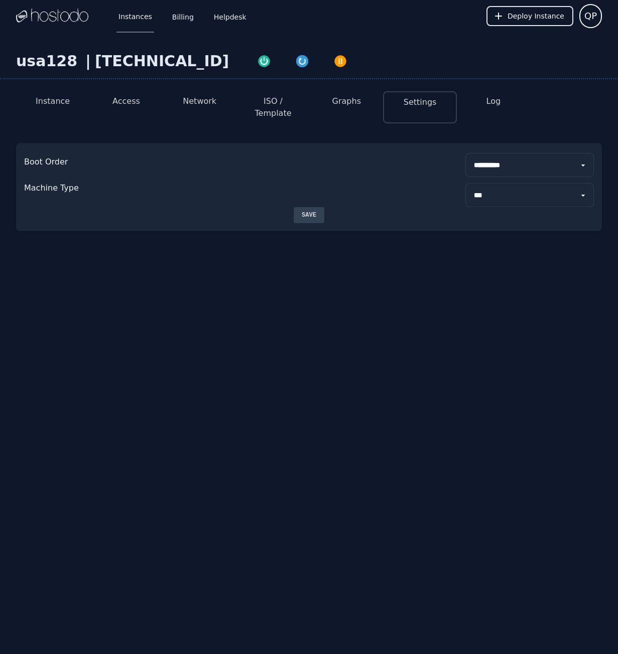
click at [284, 97] on button "ISO / Template" at bounding box center [272, 107] width 57 height 24
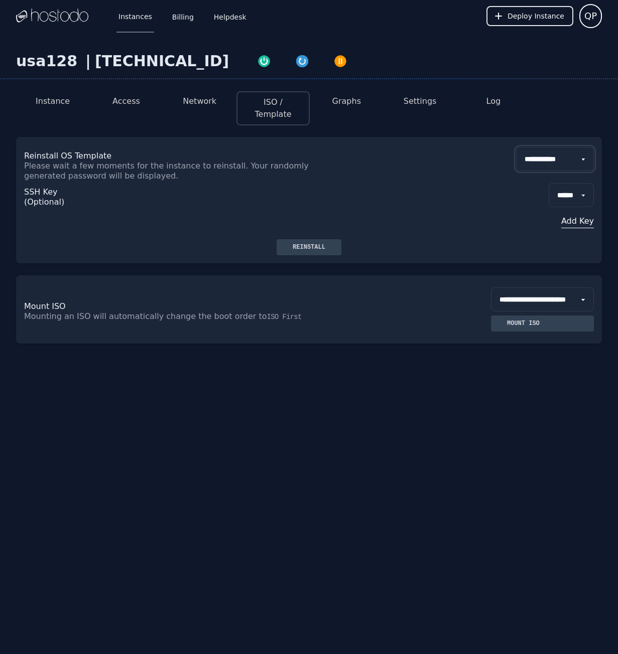
click at [560, 147] on select "**********" at bounding box center [555, 159] width 78 height 24
select select "**"
click at [516, 147] on select "**********" at bounding box center [555, 159] width 78 height 24
click at [446, 181] on div "SSH Key (Optional) ****** Add Key" at bounding box center [308, 210] width 569 height 58
click at [314, 243] on div "Reinstall" at bounding box center [308, 247] width 49 height 8
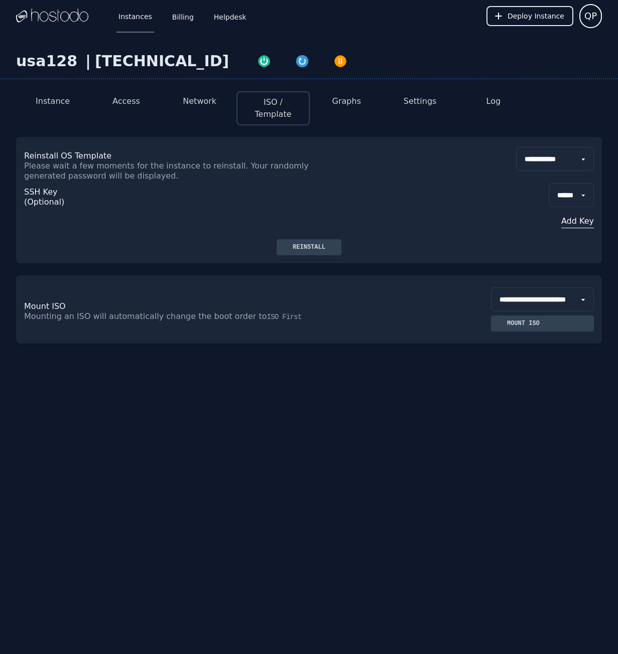
click at [53, 103] on button "Instance" at bounding box center [53, 101] width 34 height 12
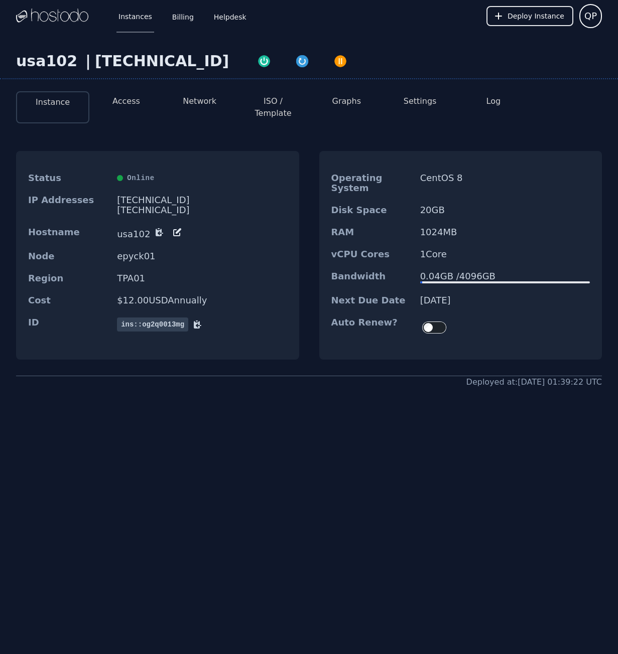
click at [176, 228] on icon at bounding box center [179, 231] width 6 height 6
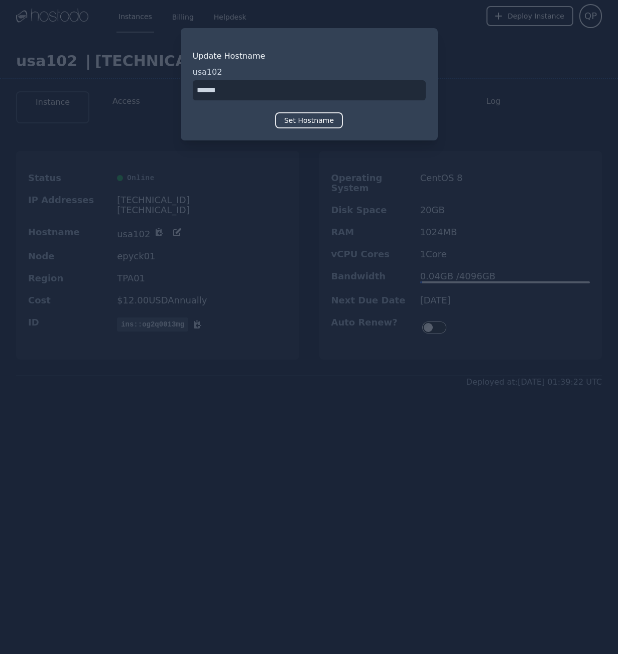
click at [244, 85] on input "input" at bounding box center [309, 90] width 233 height 20
type input "******"
click at [320, 117] on button "Set Hostname" at bounding box center [309, 120] width 68 height 16
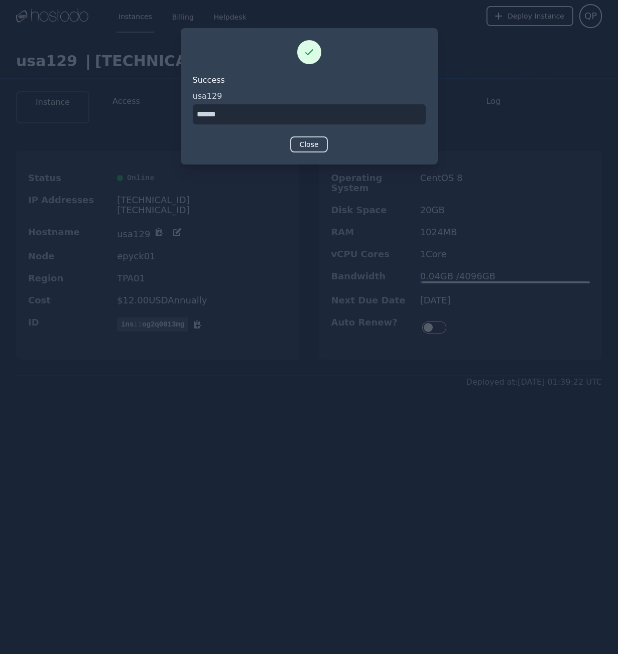
click at [314, 141] on button "Close" at bounding box center [308, 144] width 37 height 16
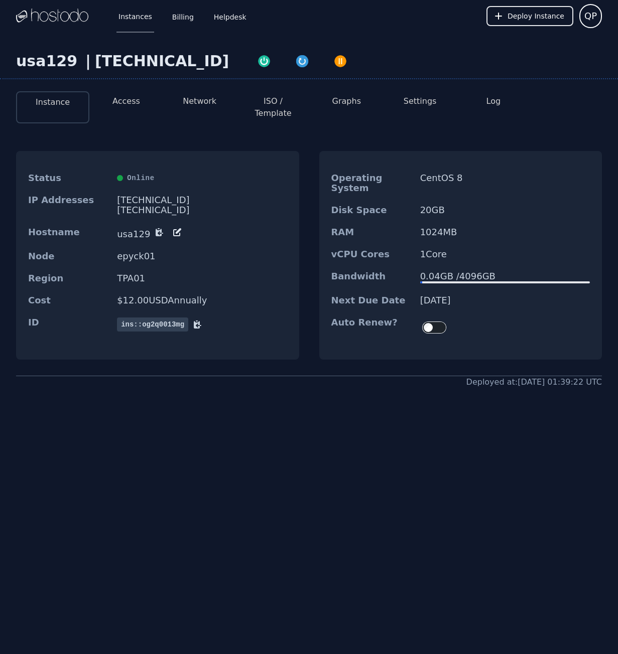
click at [291, 100] on button "ISO / Template" at bounding box center [272, 107] width 57 height 24
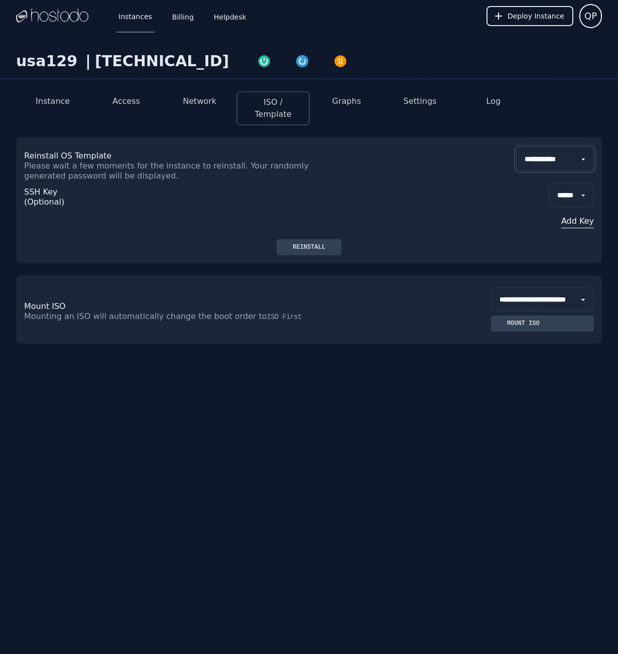
click at [566, 147] on select "**********" at bounding box center [555, 159] width 78 height 24
select select "**"
click at [516, 147] on select "**********" at bounding box center [555, 159] width 78 height 24
click at [426, 227] on div "SSH Key (Optional) ****** Add Key" at bounding box center [308, 210] width 569 height 58
click at [322, 243] on div "Reinstall" at bounding box center [308, 247] width 49 height 8
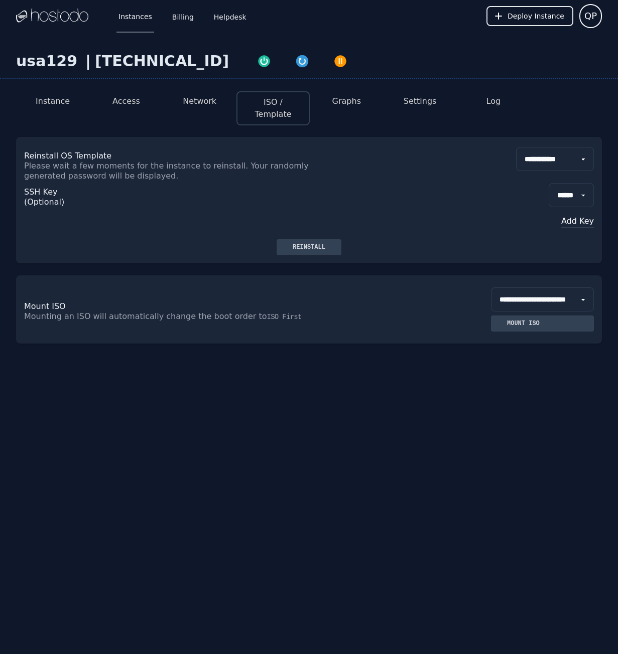
click at [63, 104] on button "Instance" at bounding box center [53, 101] width 34 height 12
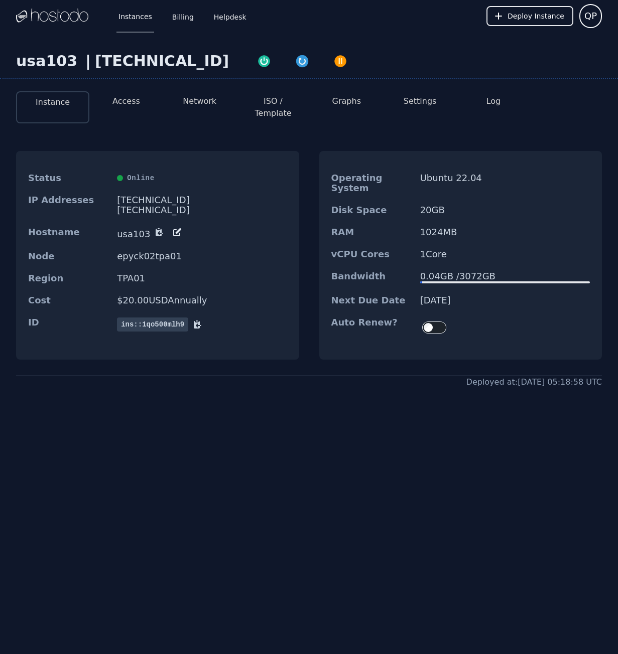
click at [175, 227] on icon at bounding box center [177, 232] width 10 height 10
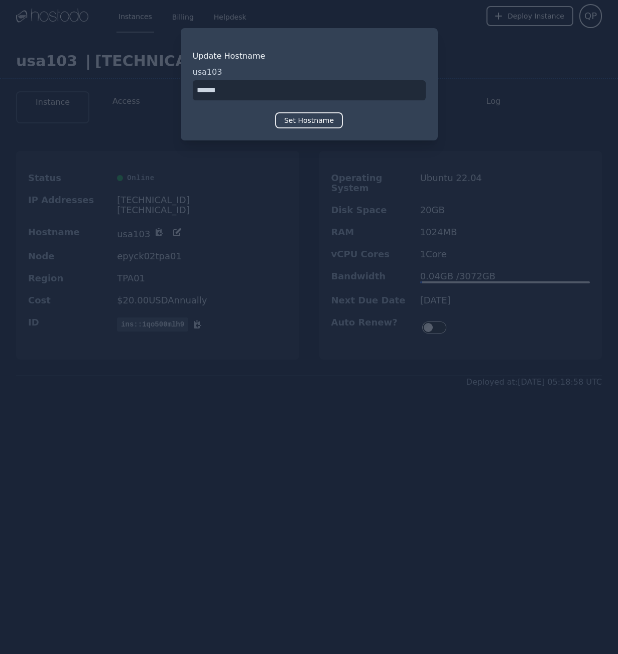
click at [249, 92] on input "input" at bounding box center [309, 90] width 233 height 20
type input "******"
click at [315, 127] on button "Set Hostname" at bounding box center [309, 120] width 68 height 16
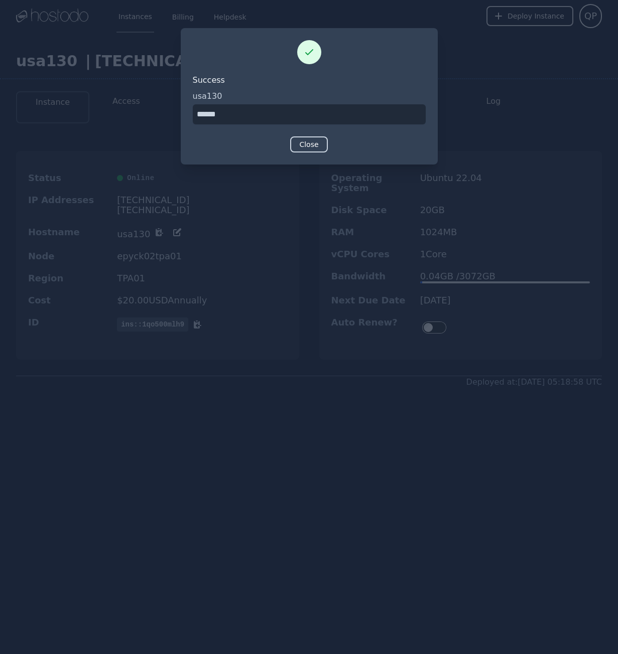
click at [306, 145] on button "Close" at bounding box center [308, 144] width 37 height 16
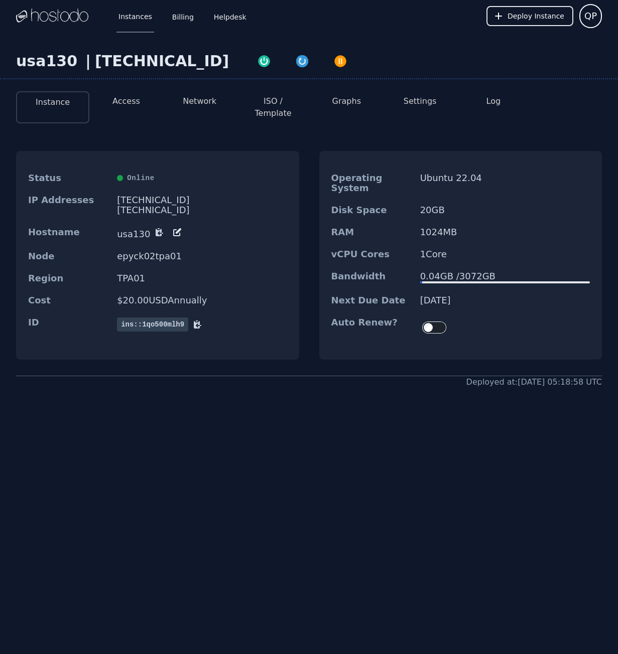
click at [280, 104] on button "ISO / Template" at bounding box center [272, 107] width 57 height 24
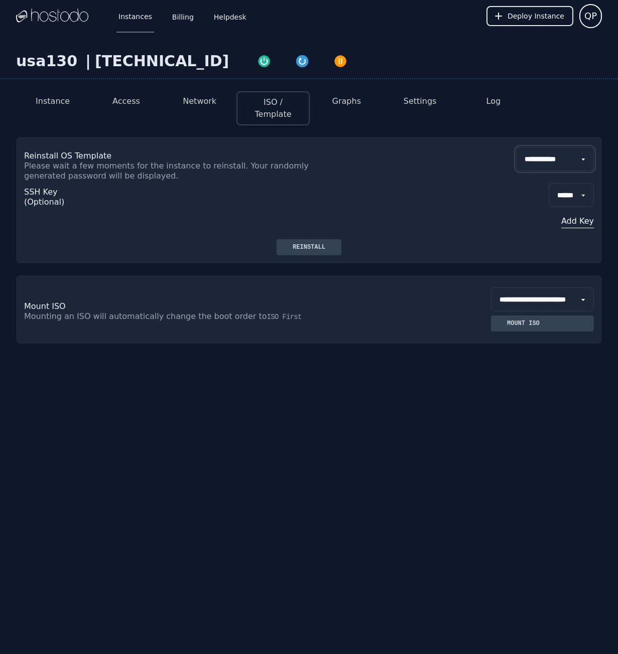
click at [572, 147] on select "**********" at bounding box center [555, 159] width 78 height 24
select select "**"
click at [516, 147] on select "**********" at bounding box center [555, 159] width 78 height 24
click at [322, 243] on div "Reinstall" at bounding box center [308, 247] width 49 height 8
click at [57, 103] on button "Instance" at bounding box center [53, 101] width 34 height 12
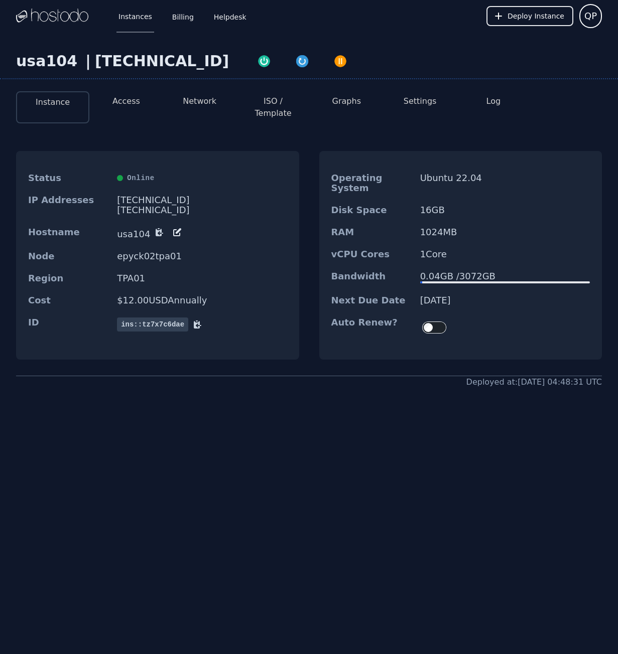
click at [174, 227] on icon at bounding box center [177, 232] width 10 height 10
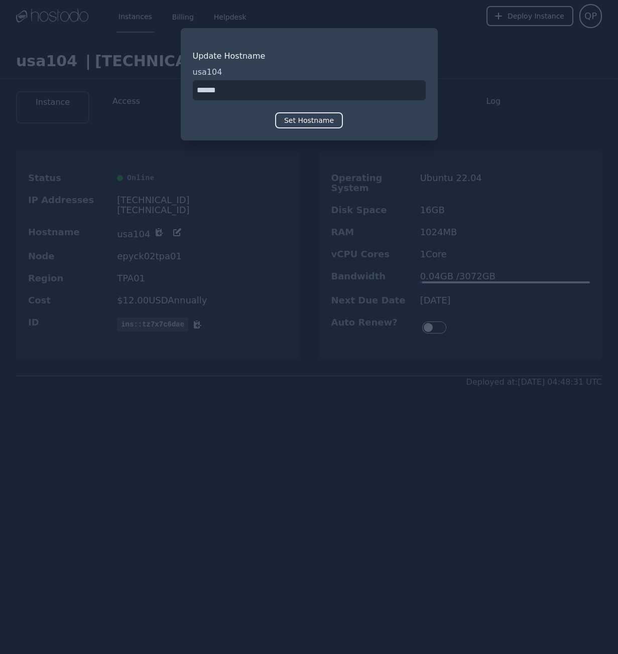
click at [266, 90] on input "input" at bounding box center [309, 90] width 233 height 20
type input "******"
click at [317, 118] on button "Set Hostname" at bounding box center [309, 120] width 68 height 16
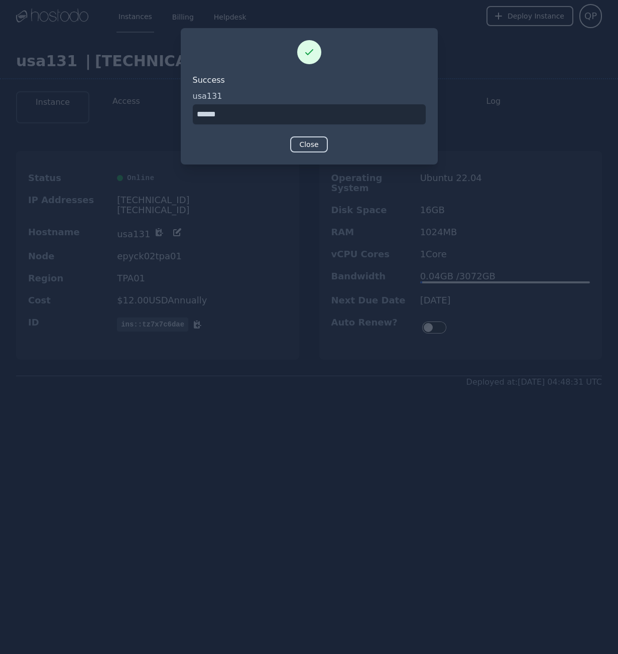
click at [311, 142] on button "Close" at bounding box center [308, 144] width 37 height 16
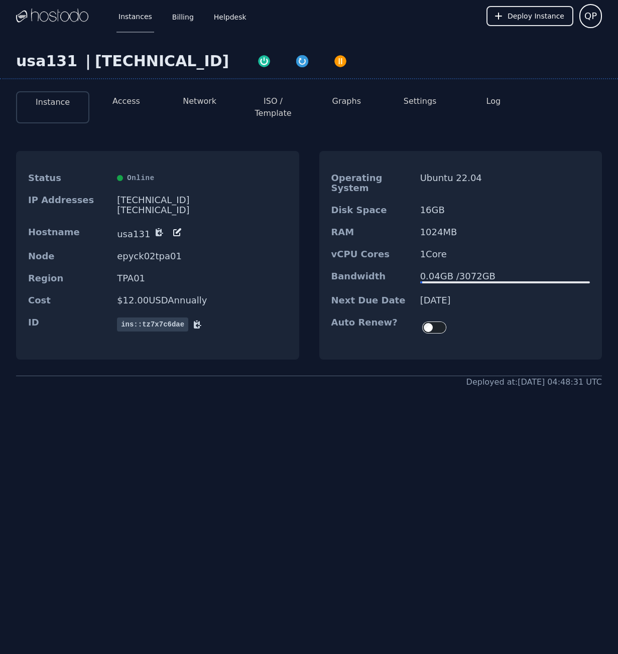
click at [278, 100] on button "ISO / Template" at bounding box center [272, 107] width 57 height 24
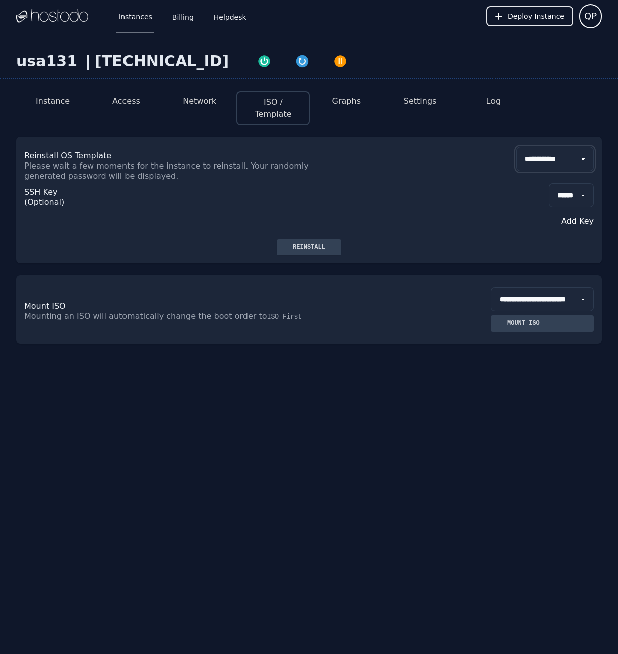
click at [570, 147] on select "**********" at bounding box center [555, 159] width 78 height 24
select select "**"
click at [516, 147] on select "**********" at bounding box center [555, 159] width 78 height 24
click at [310, 240] on button "Reinstall" at bounding box center [308, 247] width 65 height 16
click at [70, 99] on li "Instance" at bounding box center [52, 108] width 73 height 34
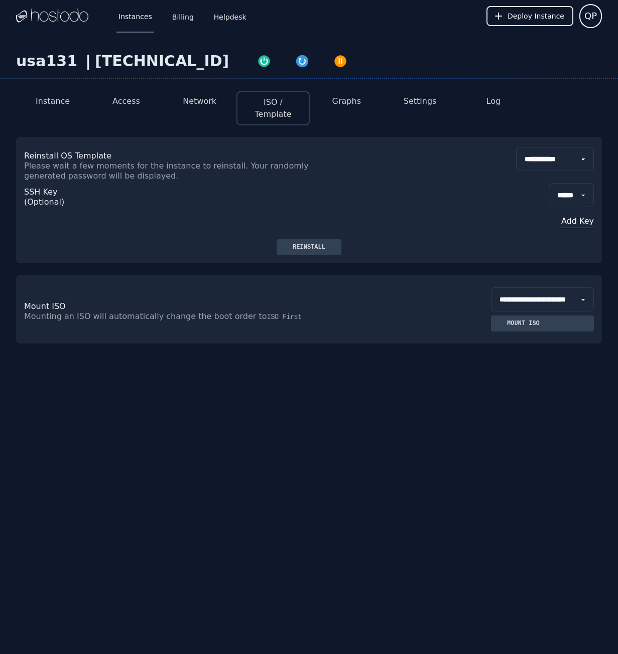
click at [45, 102] on button "Instance" at bounding box center [53, 101] width 34 height 12
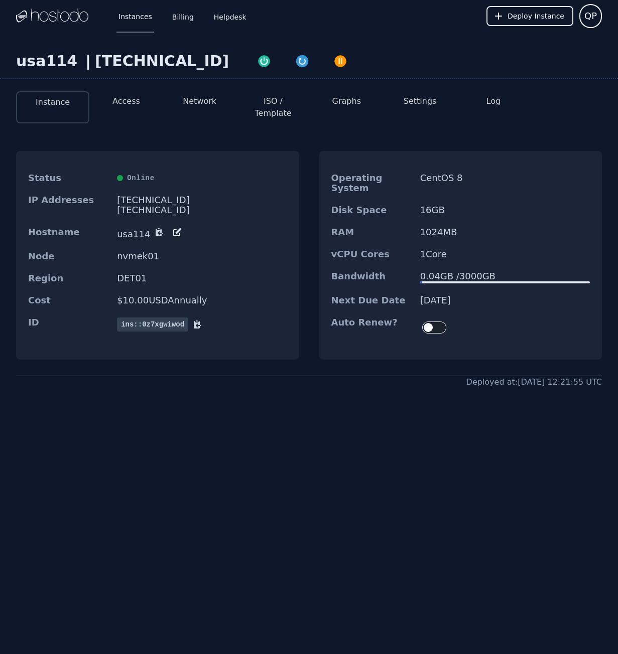
click at [173, 227] on icon at bounding box center [177, 232] width 10 height 10
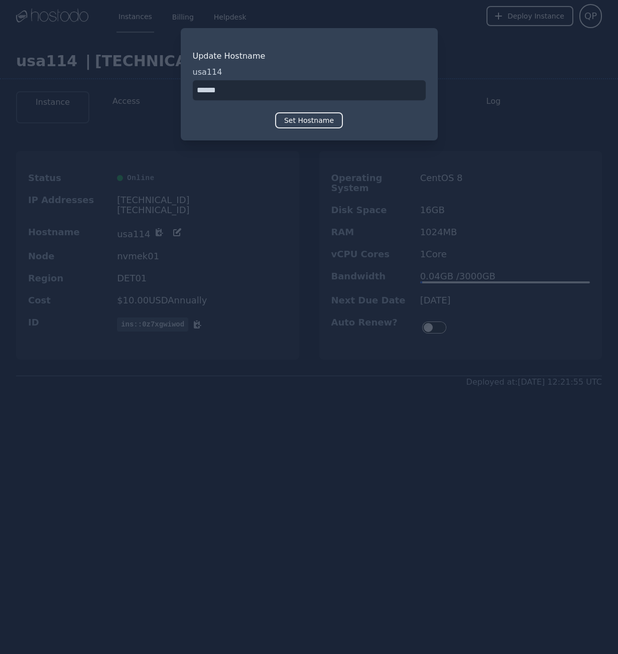
click at [262, 95] on input "input" at bounding box center [309, 90] width 233 height 20
type input "******"
click at [301, 124] on button "Set Hostname" at bounding box center [309, 120] width 68 height 16
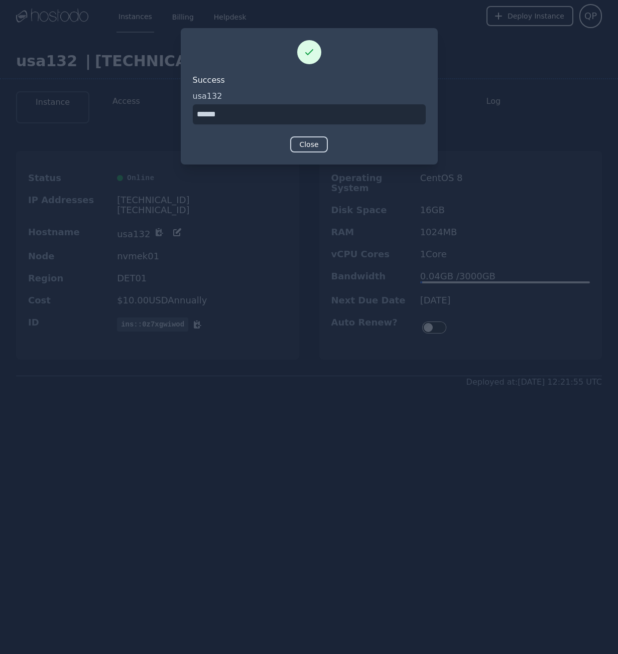
click at [312, 143] on button "Close" at bounding box center [308, 144] width 37 height 16
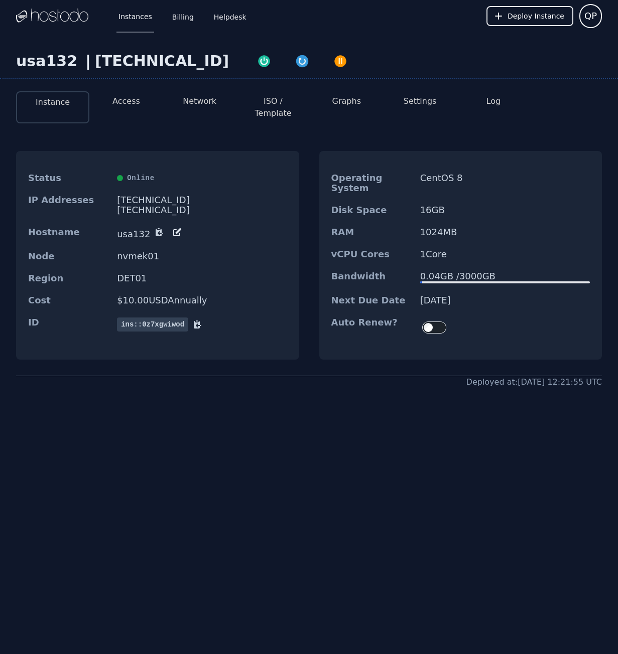
click at [255, 100] on button "ISO / Template" at bounding box center [272, 107] width 57 height 24
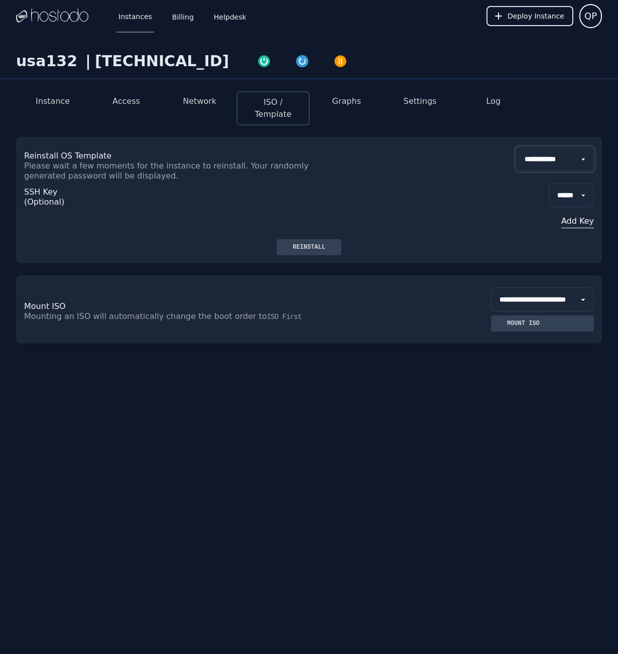
click at [563, 147] on select "**********" at bounding box center [555, 159] width 78 height 24
select select "**"
click at [516, 147] on select "**********" at bounding box center [555, 159] width 78 height 24
click at [302, 243] on div "Reinstall" at bounding box center [308, 247] width 49 height 8
click at [52, 100] on button "Instance" at bounding box center [53, 101] width 34 height 12
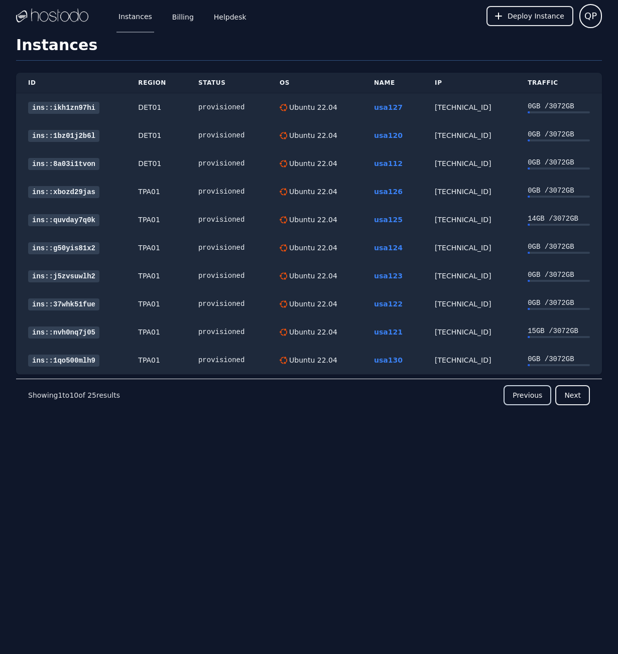
click at [532, 400] on button "Previous" at bounding box center [527, 395] width 48 height 20
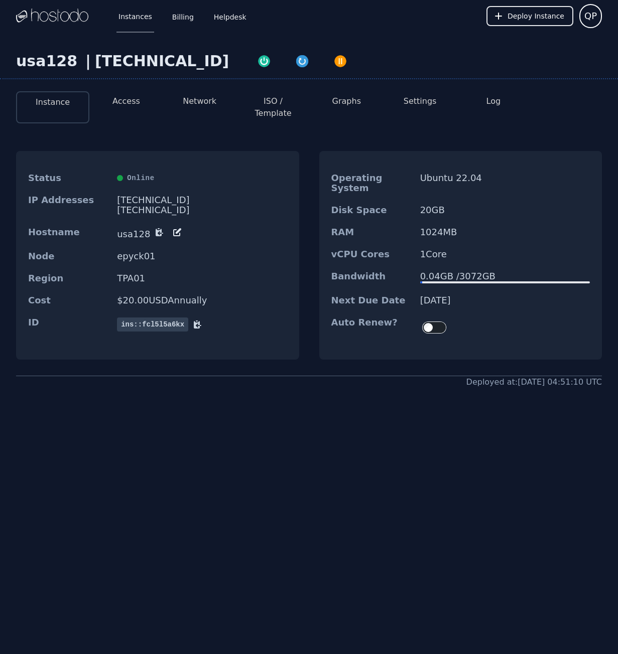
click at [136, 98] on button "Access" at bounding box center [126, 101] width 28 height 12
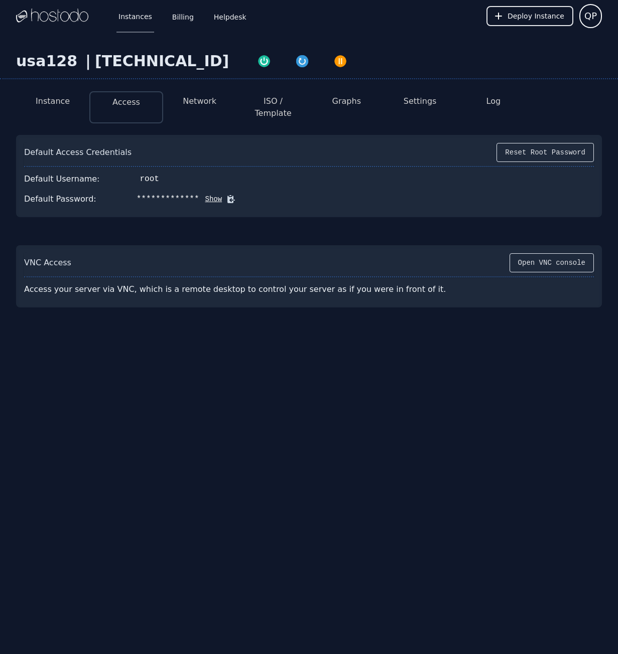
click at [227, 196] on icon at bounding box center [231, 200] width 8 height 8
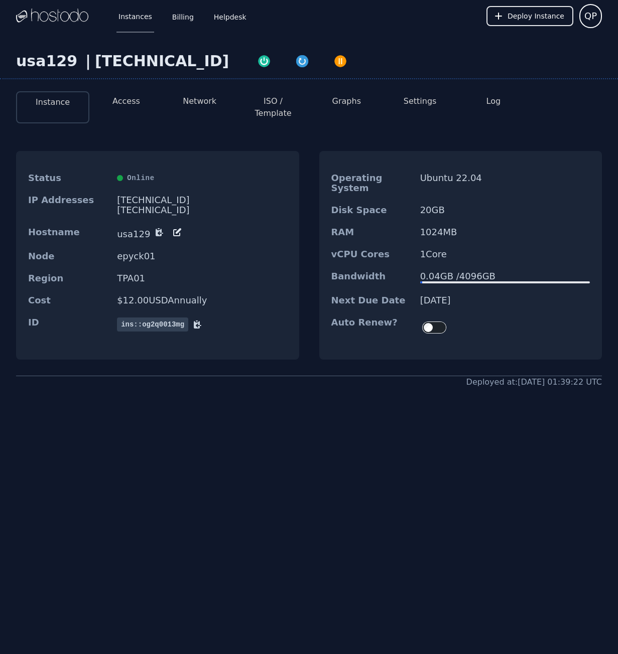
click at [124, 100] on button "Access" at bounding box center [126, 101] width 28 height 12
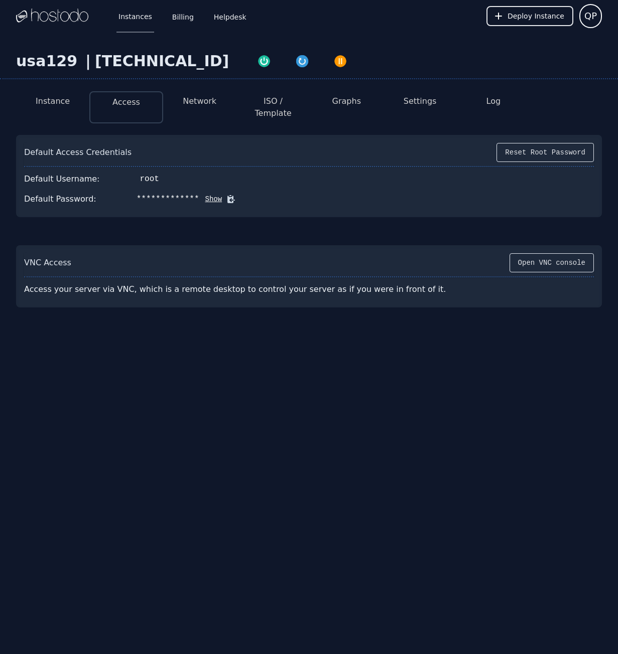
click at [227, 196] on icon at bounding box center [231, 200] width 8 height 8
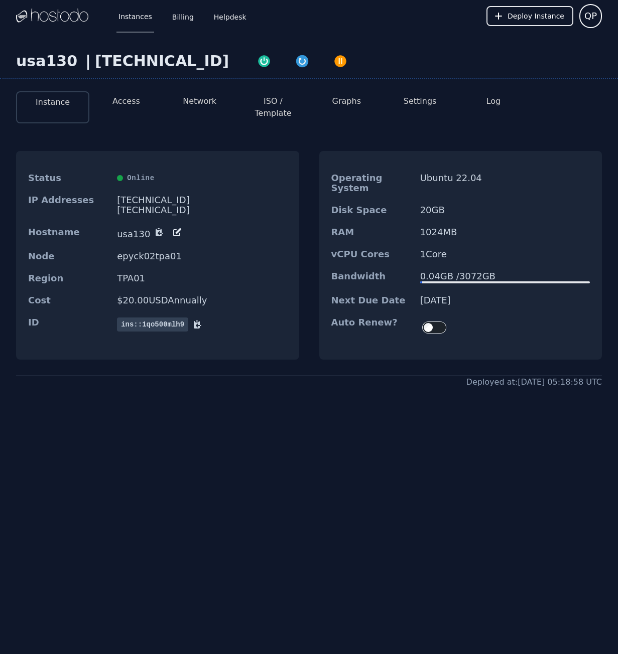
click at [134, 102] on button "Access" at bounding box center [126, 101] width 28 height 12
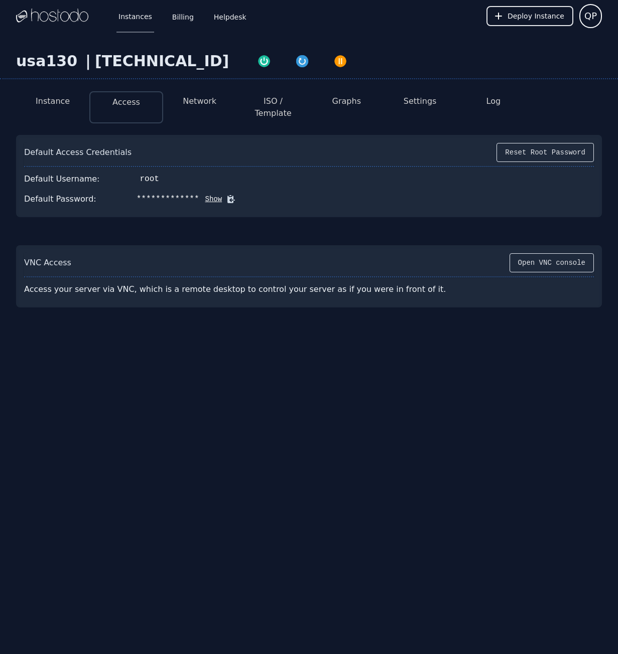
click at [227, 196] on icon at bounding box center [231, 200] width 8 height 8
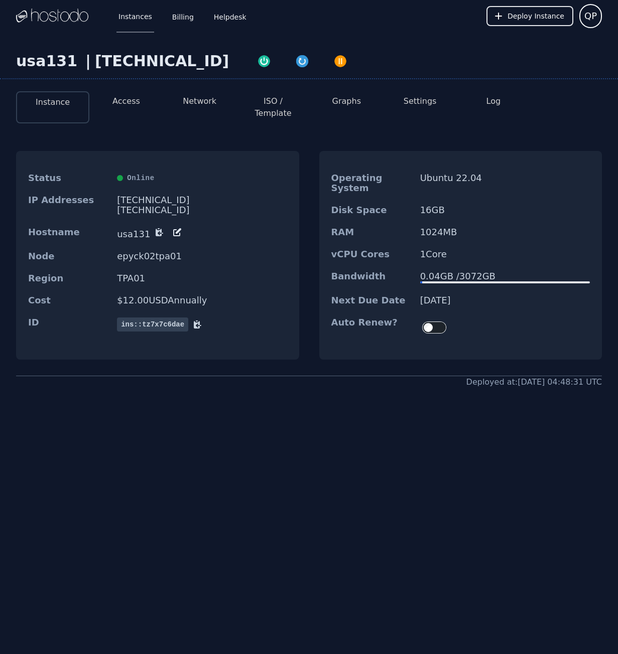
click at [138, 104] on li "Access" at bounding box center [125, 107] width 73 height 32
click at [125, 96] on button "Access" at bounding box center [126, 101] width 28 height 12
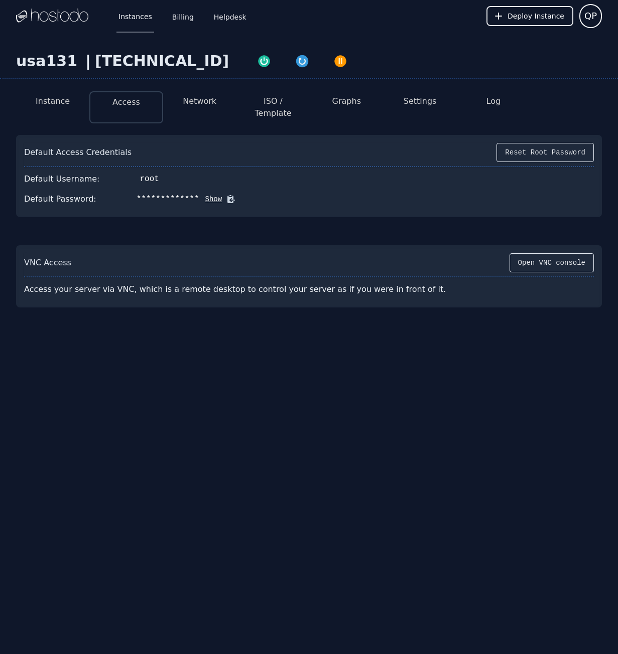
click at [227, 196] on icon at bounding box center [231, 200] width 8 height 8
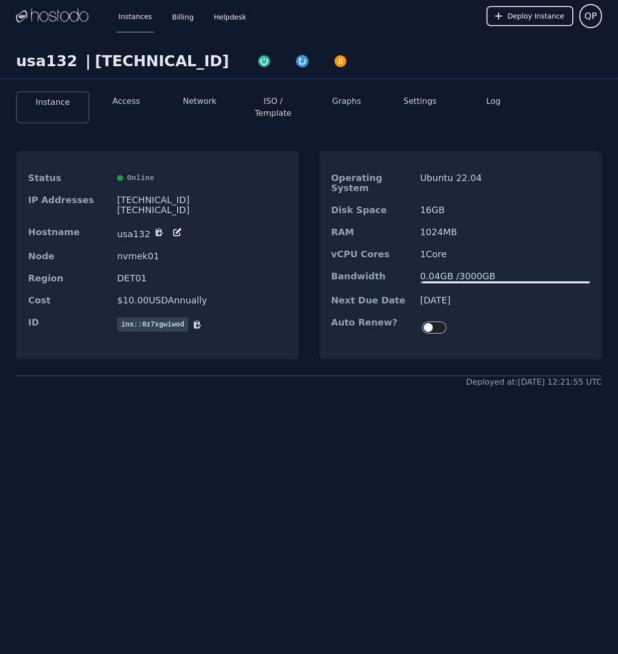
click at [126, 103] on button "Access" at bounding box center [126, 101] width 28 height 12
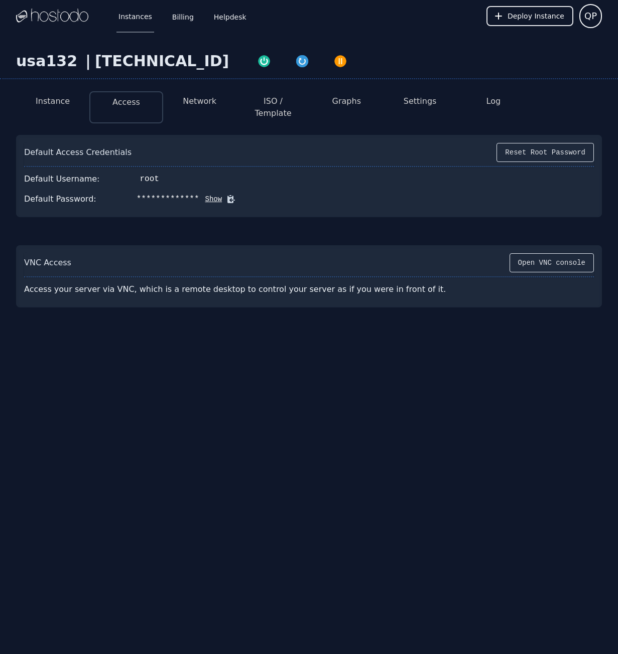
click at [227, 196] on icon at bounding box center [231, 200] width 8 height 8
click at [349, 453] on div "**********" at bounding box center [309, 327] width 618 height 654
